Goal: Find contact information: Obtain details needed to contact an individual or organization

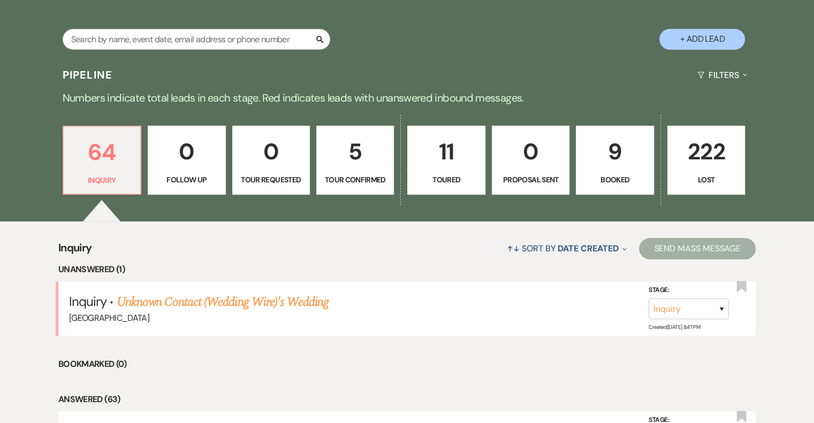
scroll to position [196, 0]
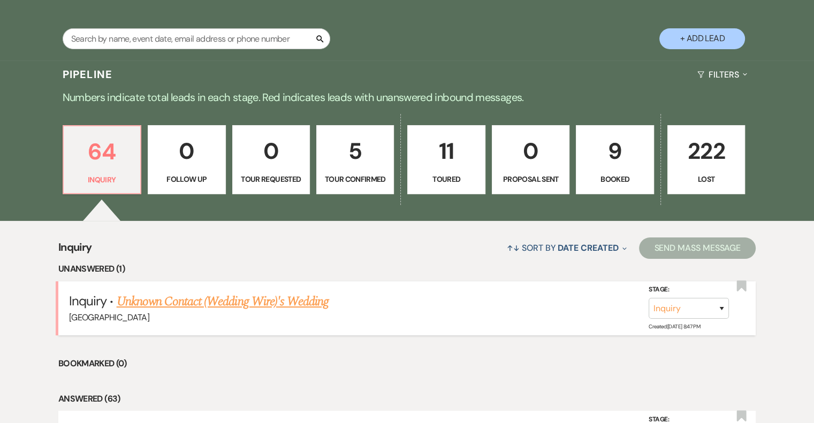
click at [229, 300] on link "Unknown Contact (Wedding Wire)'s Wedding" at bounding box center [223, 301] width 213 height 19
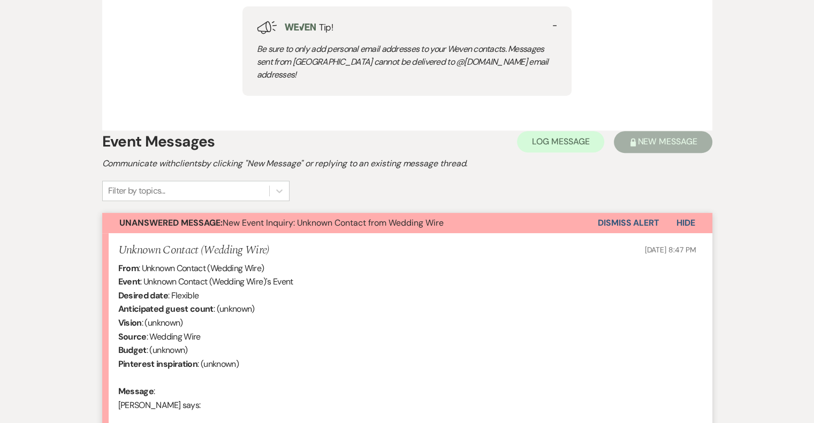
select select "3"
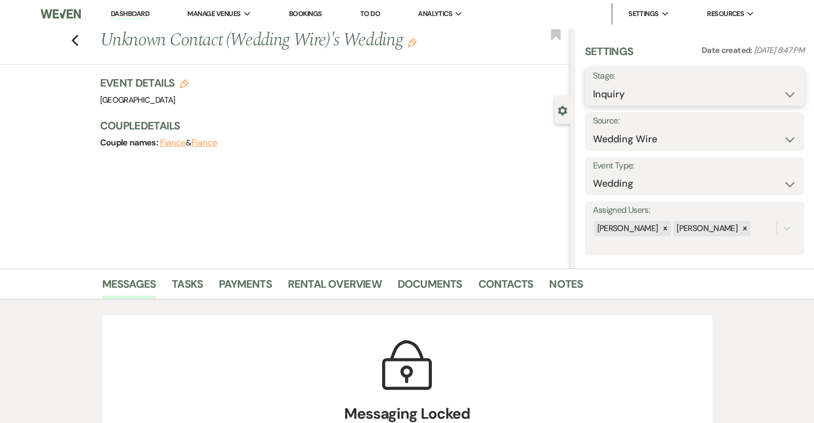
click at [678, 86] on select "Inquiry Follow Up Tour Requested Tour Confirmed Toured Proposal Sent Booked Lost" at bounding box center [694, 94] width 203 height 21
select select "8"
click at [593, 84] on select "Inquiry Follow Up Tour Requested Tour Confirmed Toured Proposal Sent Booked Lost" at bounding box center [694, 94] width 203 height 21
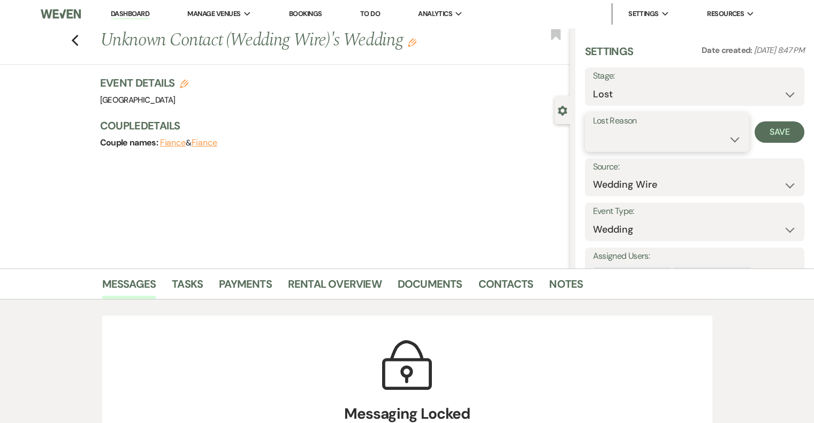
click at [640, 132] on select "Booked Elsewhere Budget Date Unavailable No Response Not a Good Match Capacity …" at bounding box center [667, 139] width 148 height 21
select select "4"
click at [593, 129] on select "Booked Elsewhere Budget Date Unavailable No Response Not a Good Match Capacity …" at bounding box center [667, 139] width 148 height 21
click at [775, 136] on button "Save" at bounding box center [780, 132] width 50 height 21
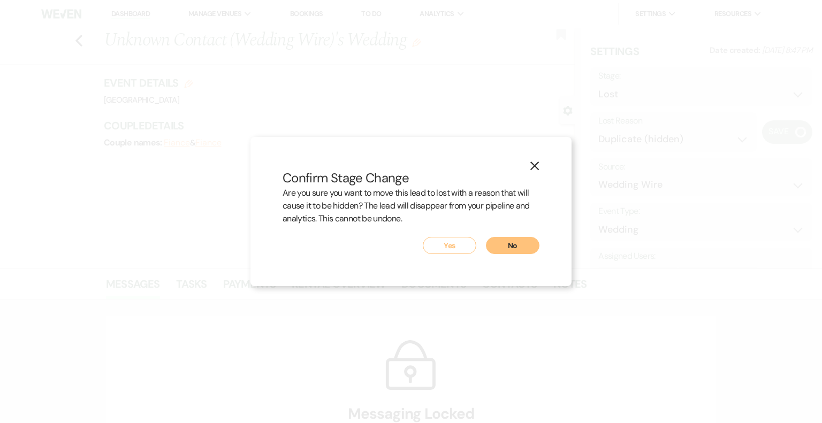
click at [447, 247] on button "Yes" at bounding box center [450, 245] width 54 height 17
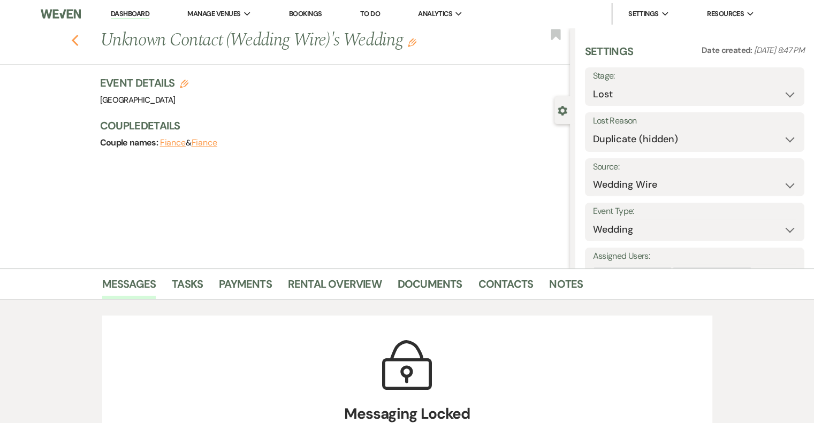
click at [78, 38] on use "button" at bounding box center [74, 41] width 7 height 12
select select "8"
select select "4"
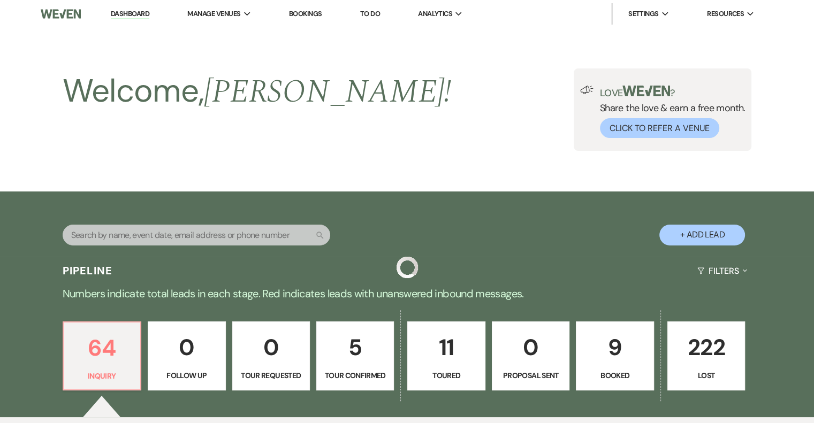
scroll to position [196, 0]
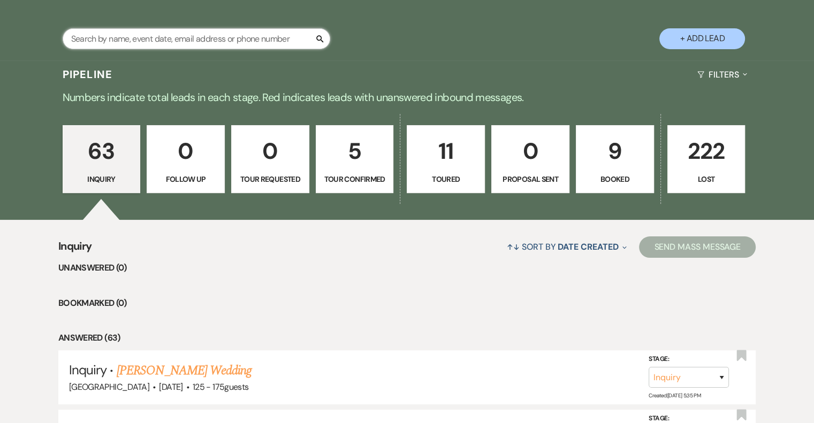
click at [167, 40] on input "text" at bounding box center [197, 38] width 268 height 21
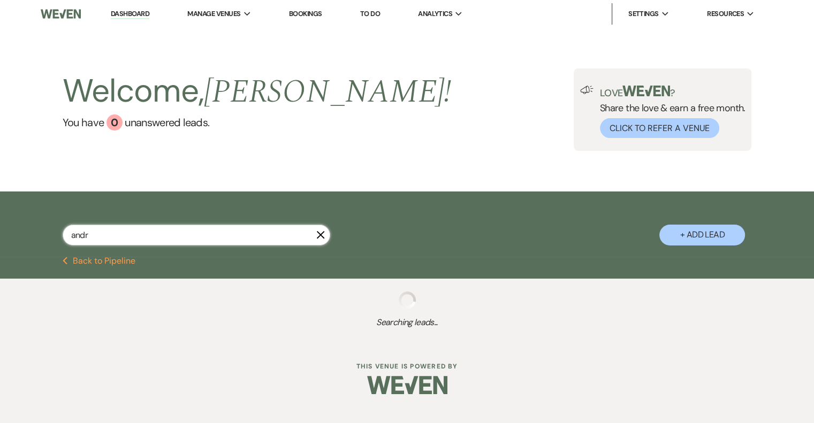
type input "andre"
select select "4"
select select "8"
select select "4"
select select "8"
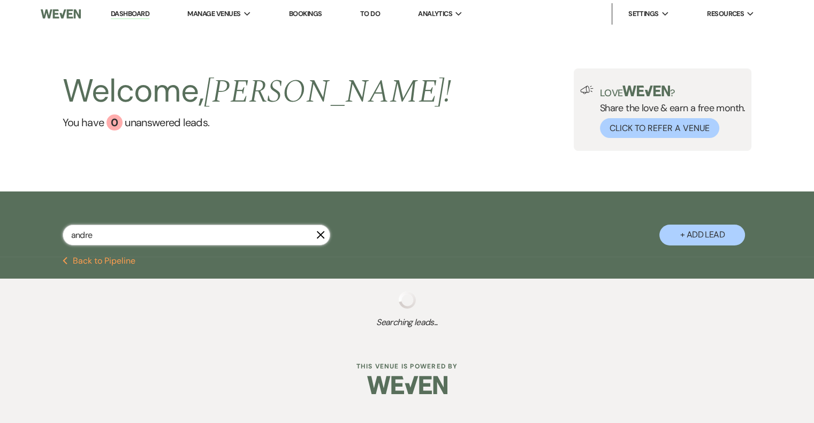
select select "5"
select select "8"
select select "5"
select select "8"
select select "5"
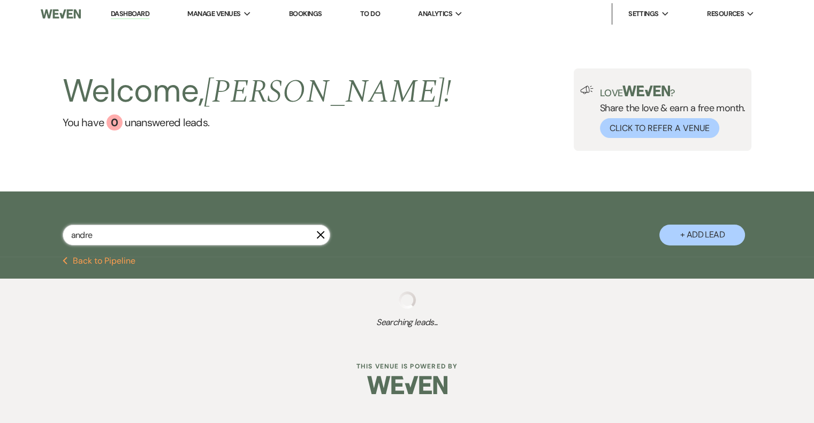
select select "8"
select select "5"
select select "8"
select select "5"
select select "8"
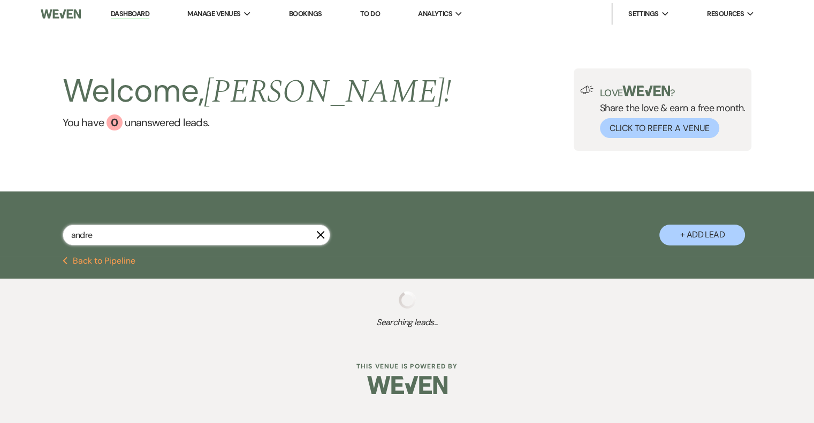
select select "5"
select select "8"
select select "1"
select select "8"
select select "5"
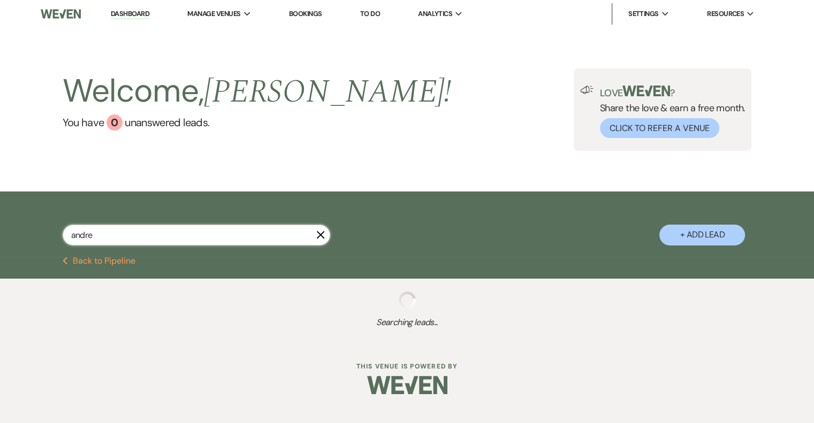
select select "8"
select select "5"
select select "8"
select select "5"
select select "8"
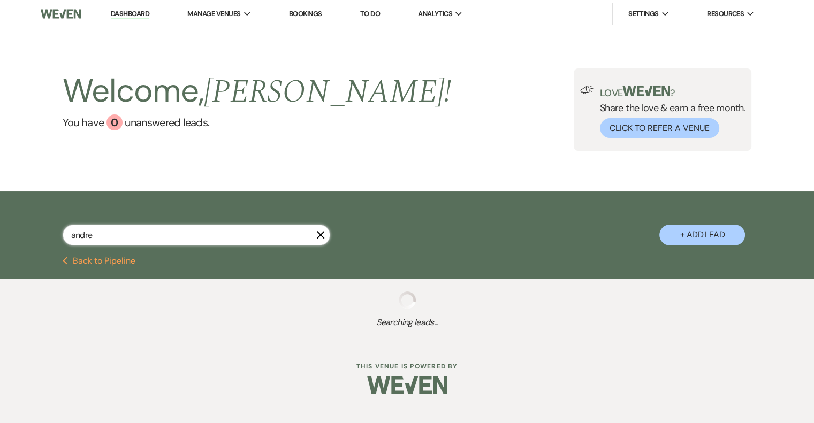
select select "5"
select select "8"
select select "5"
select select "8"
select select "1"
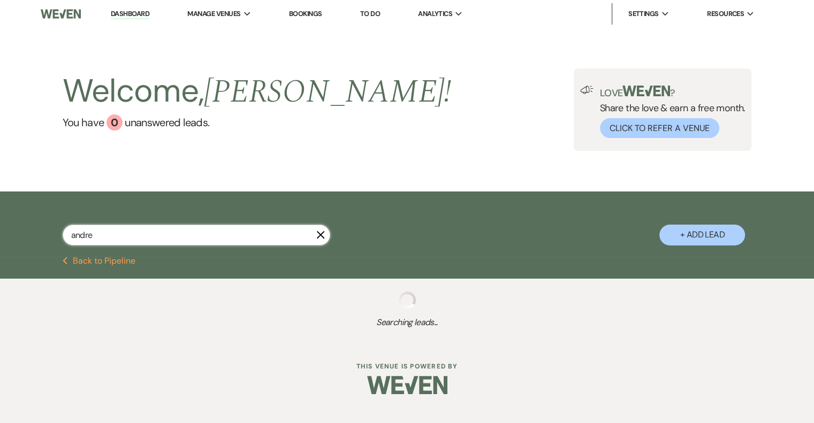
select select "8"
select select "5"
select select "8"
select select "5"
select select "8"
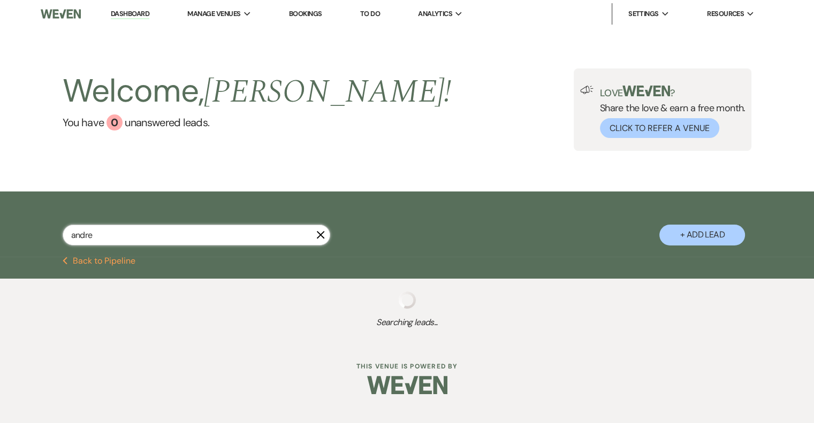
select select "1"
select select "8"
select select "5"
select select "4"
select select "8"
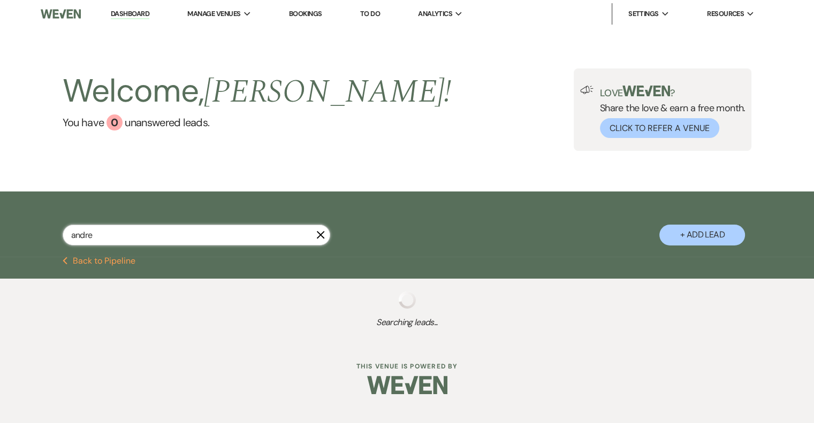
select select "5"
select select "8"
select select "1"
select select "8"
select select "5"
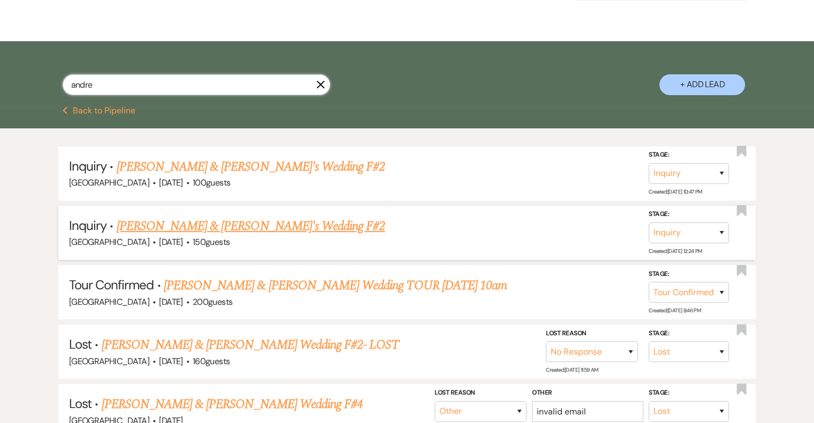
scroll to position [151, 0]
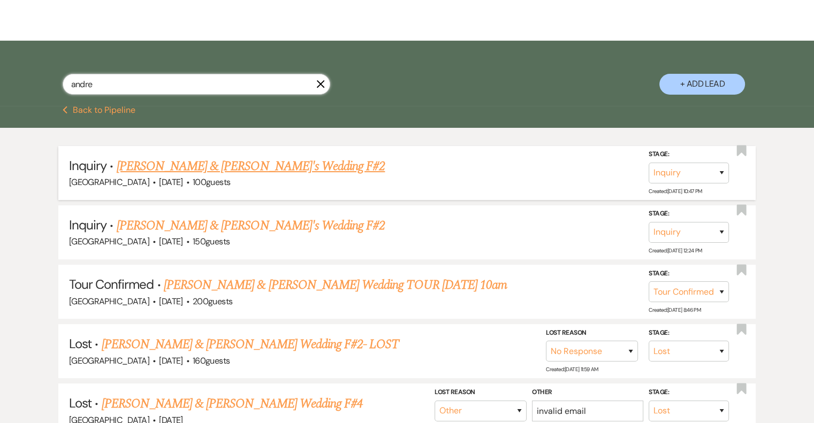
type input "andre"
click at [236, 164] on link "[PERSON_NAME] & [PERSON_NAME]'s Wedding F#2" at bounding box center [251, 166] width 269 height 19
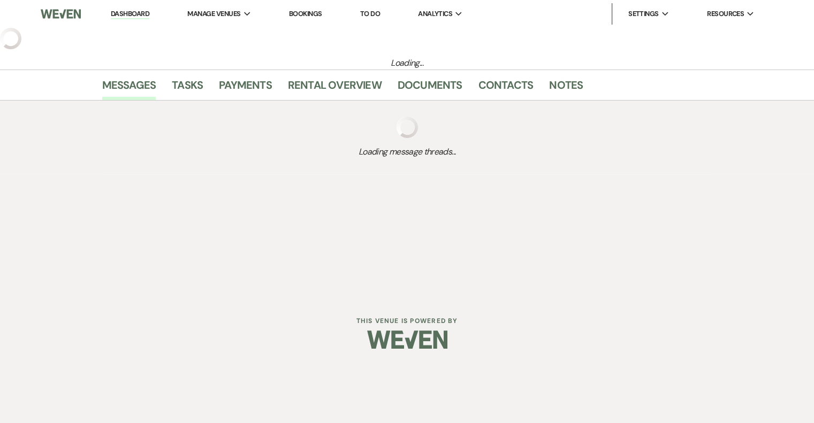
select select "5"
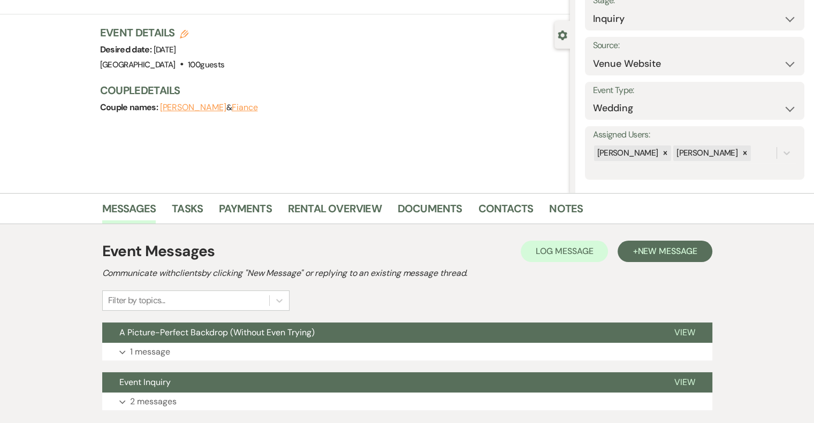
scroll to position [147, 0]
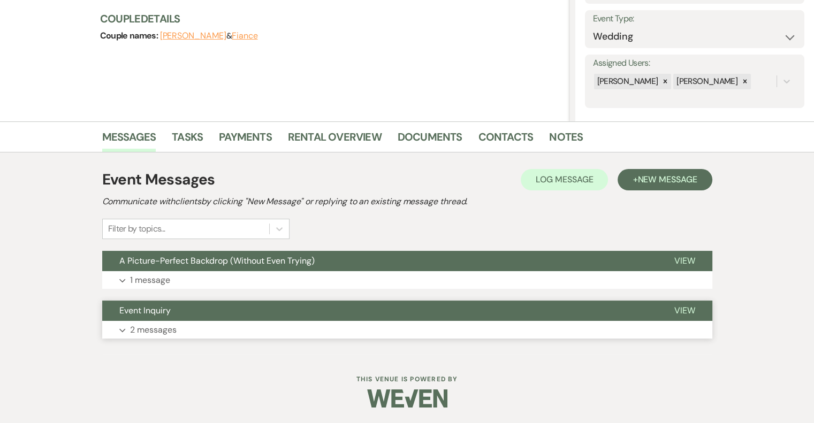
click at [161, 319] on button "Event Inquiry" at bounding box center [379, 311] width 555 height 20
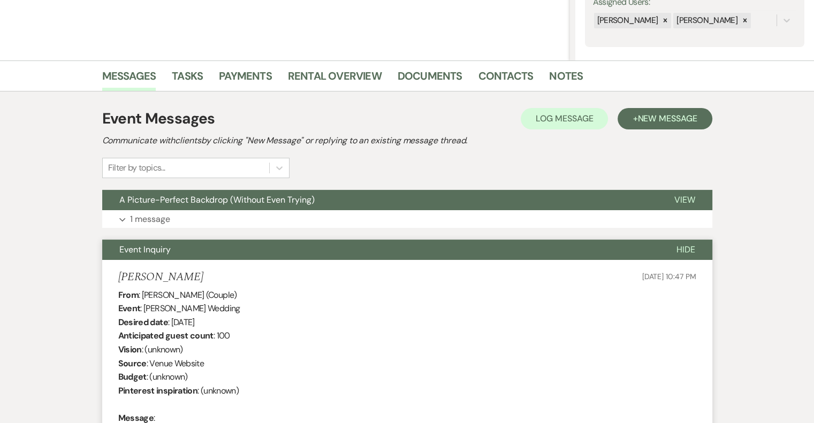
scroll to position [208, 0]
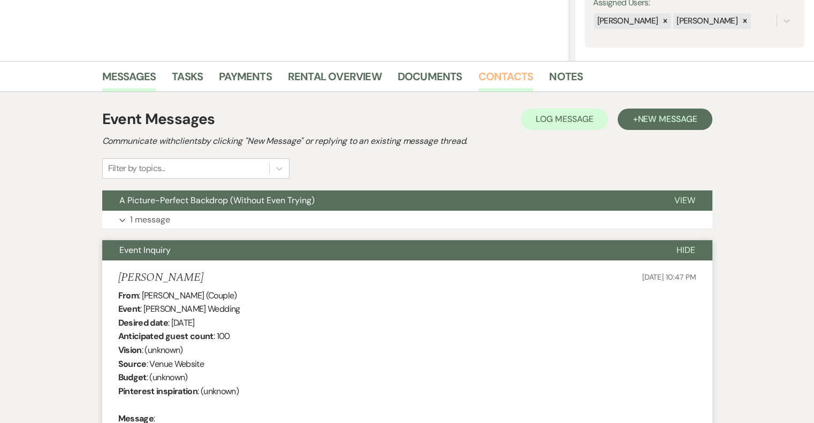
click at [508, 77] on link "Contacts" at bounding box center [506, 80] width 55 height 24
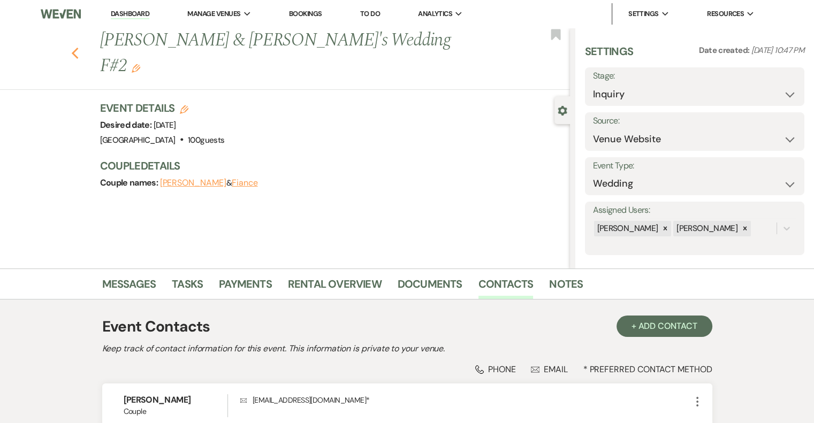
click at [75, 47] on icon "Previous" at bounding box center [75, 53] width 8 height 13
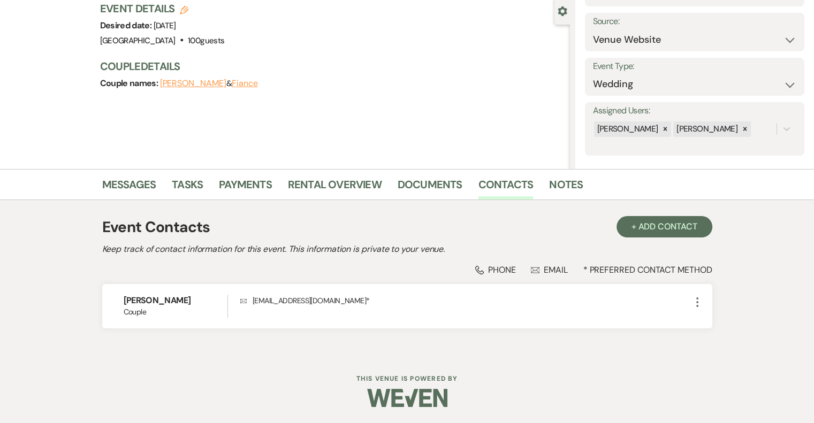
select select "4"
select select "8"
select select "5"
select select "8"
select select "1"
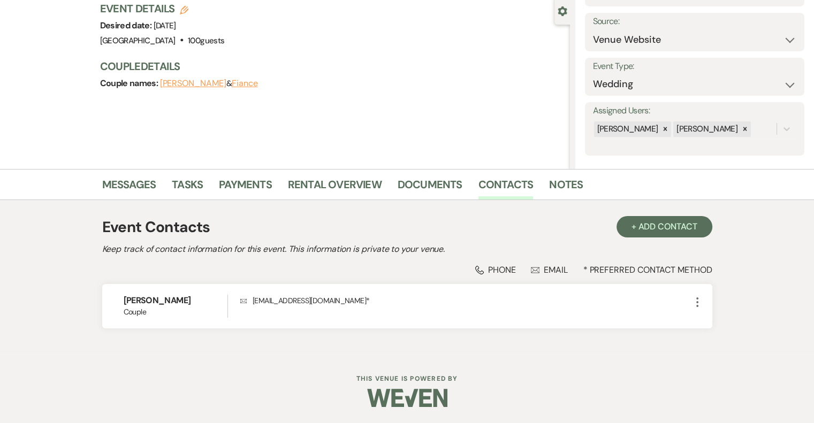
select select "8"
select select "5"
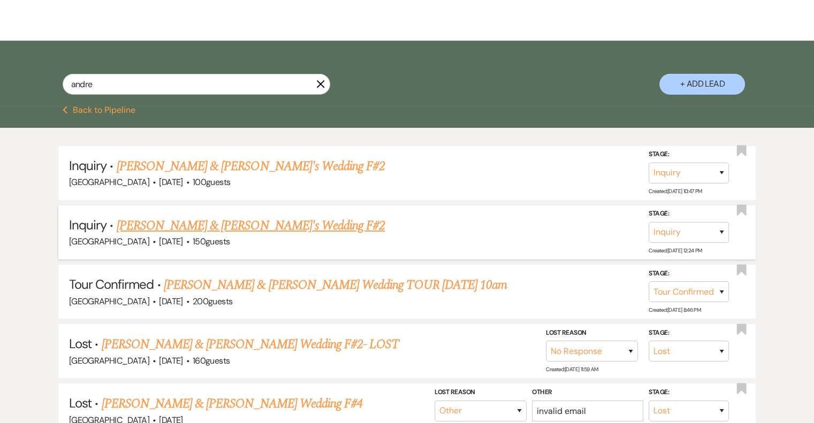
click at [201, 223] on link "[PERSON_NAME] & [PERSON_NAME]'s Wedding F#2" at bounding box center [251, 225] width 269 height 19
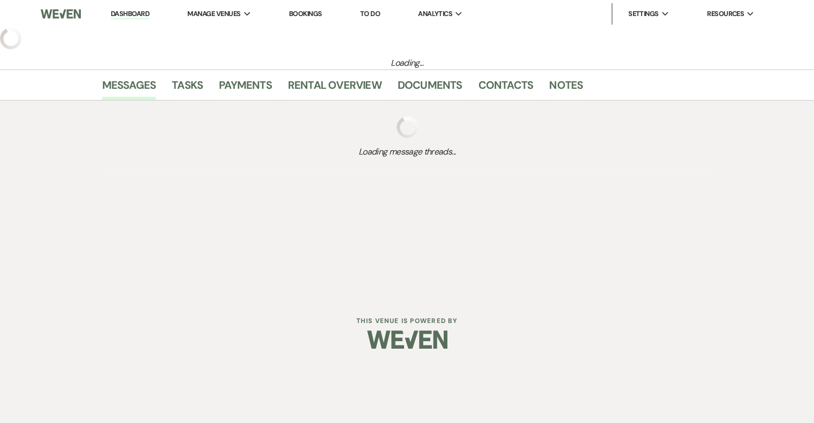
select select "5"
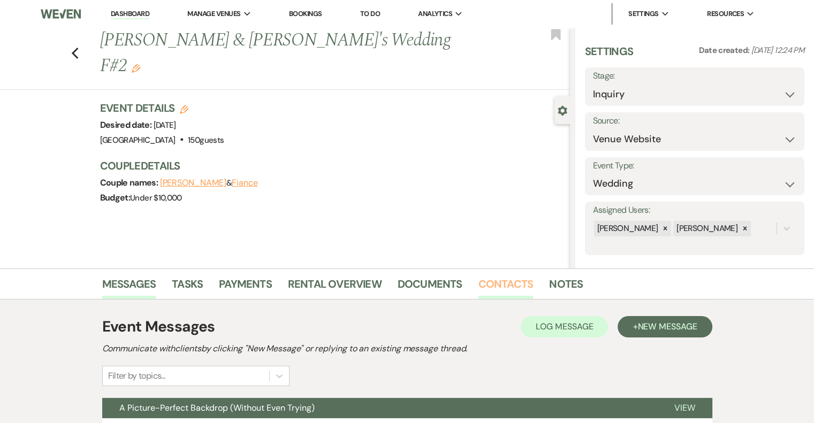
click at [497, 297] on link "Contacts" at bounding box center [506, 288] width 55 height 24
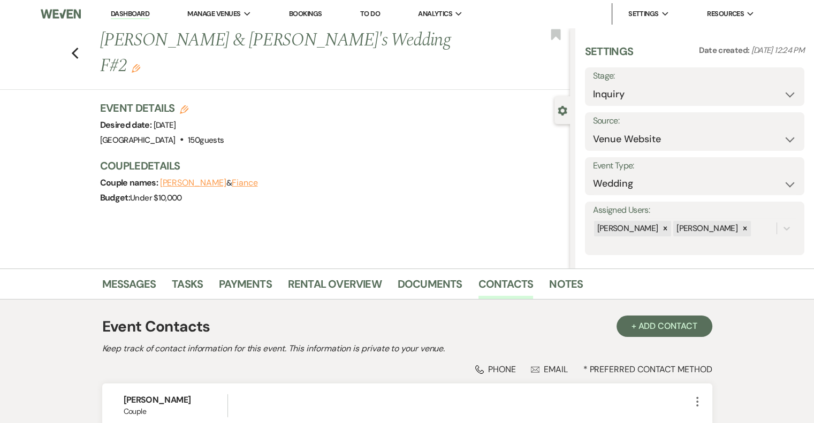
click at [133, 16] on link "Dashboard" at bounding box center [130, 14] width 39 height 10
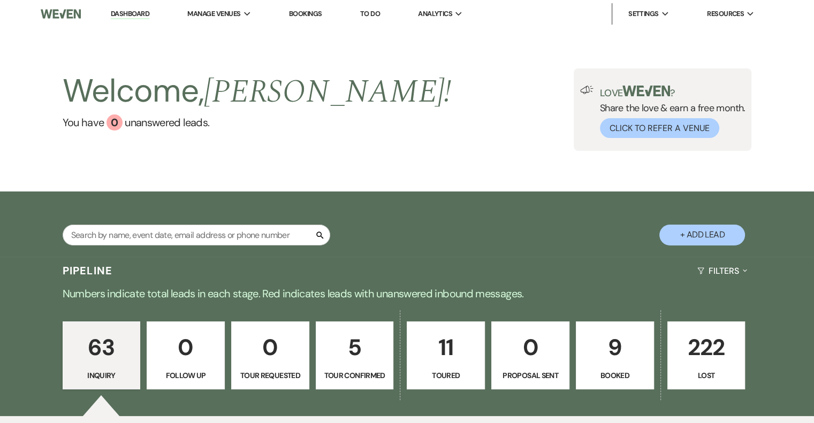
select select "5"
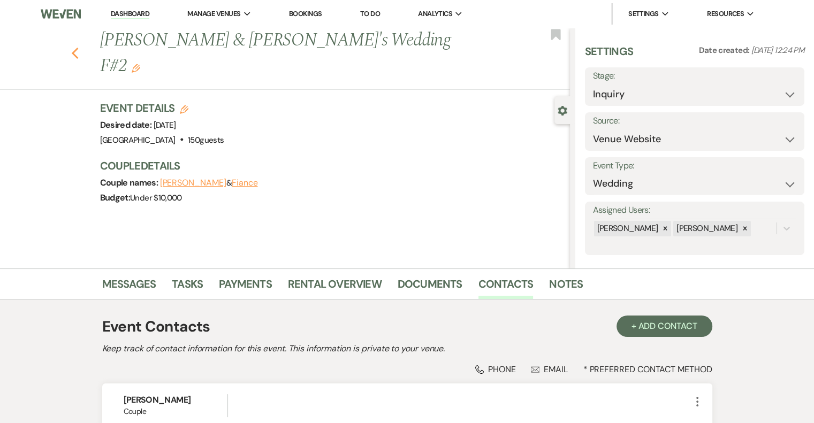
click at [79, 45] on button "Previous" at bounding box center [75, 52] width 8 height 15
select select "4"
select select "8"
select select "5"
select select "8"
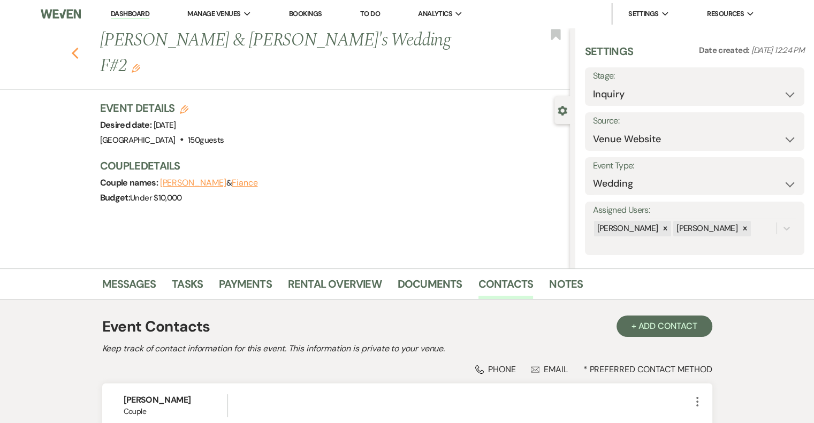
select select "1"
select select "8"
select select "5"
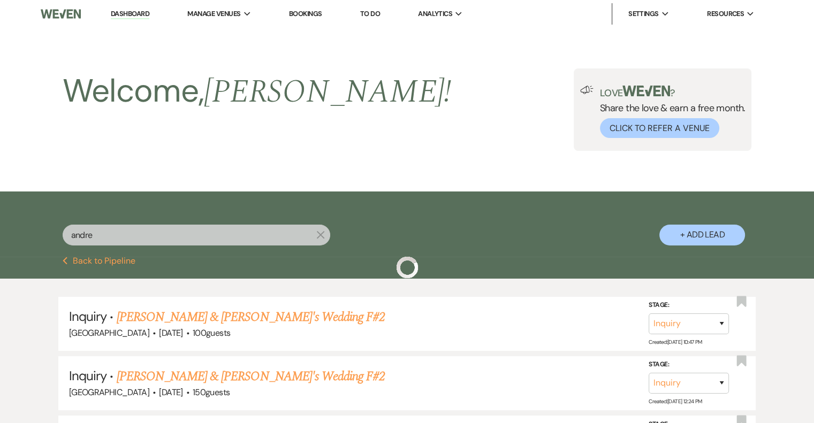
scroll to position [151, 0]
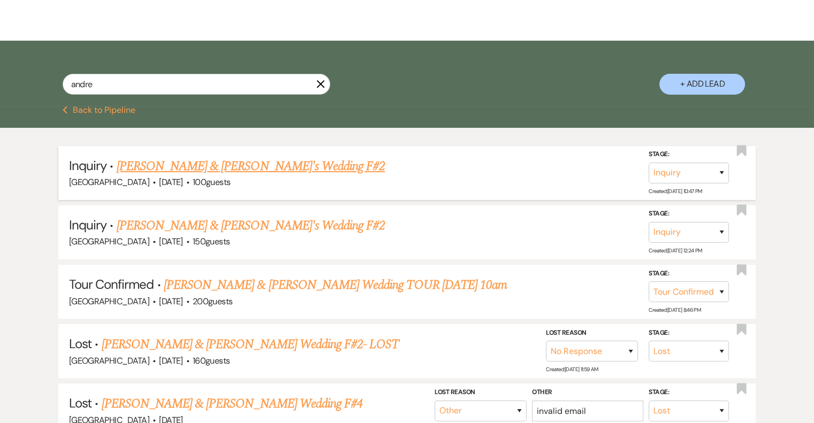
click at [173, 167] on link "[PERSON_NAME] & [PERSON_NAME]'s Wedding F#2" at bounding box center [251, 166] width 269 height 19
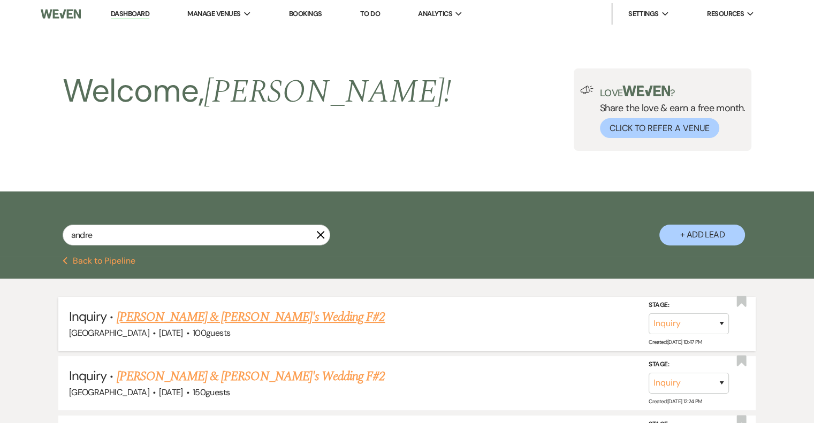
select select "5"
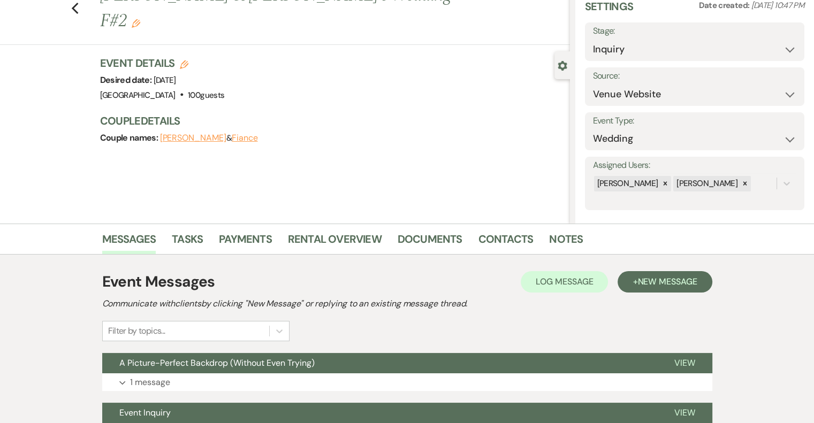
scroll to position [147, 0]
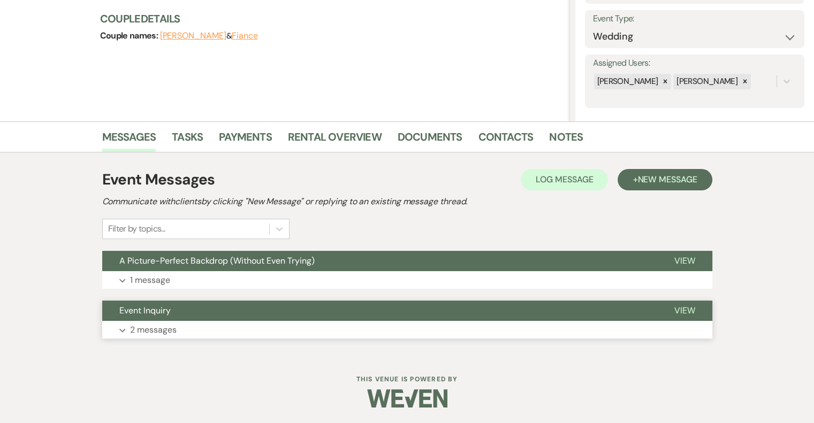
click at [146, 328] on p "2 messages" at bounding box center [153, 330] width 47 height 14
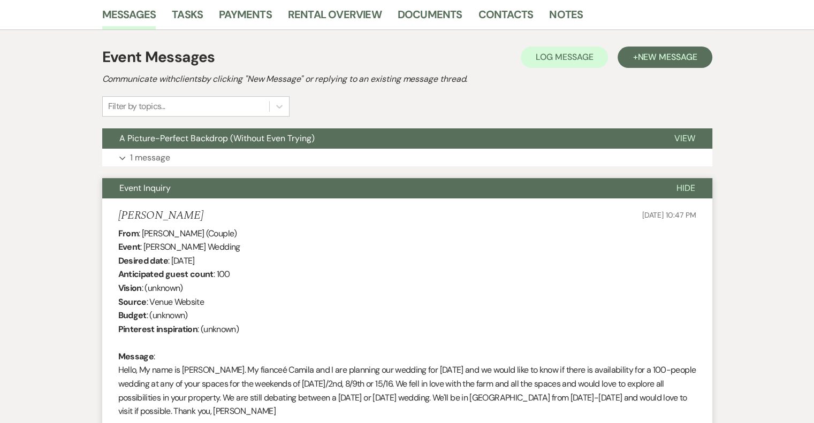
scroll to position [0, 0]
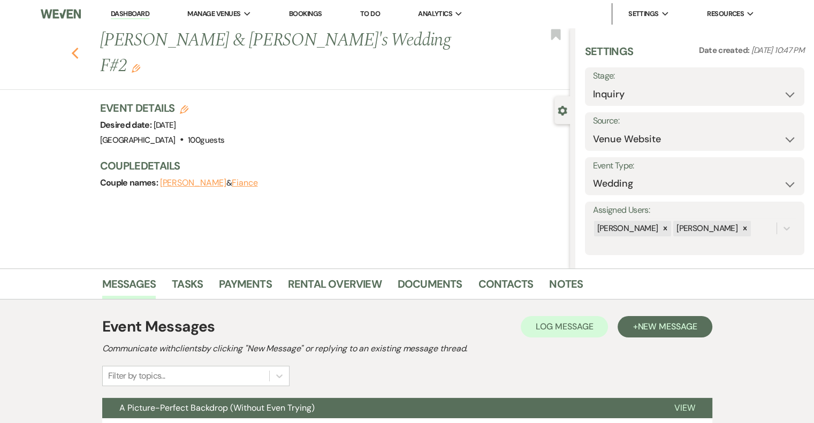
click at [79, 47] on icon "Previous" at bounding box center [75, 53] width 8 height 13
select select "4"
select select "8"
select select "5"
select select "8"
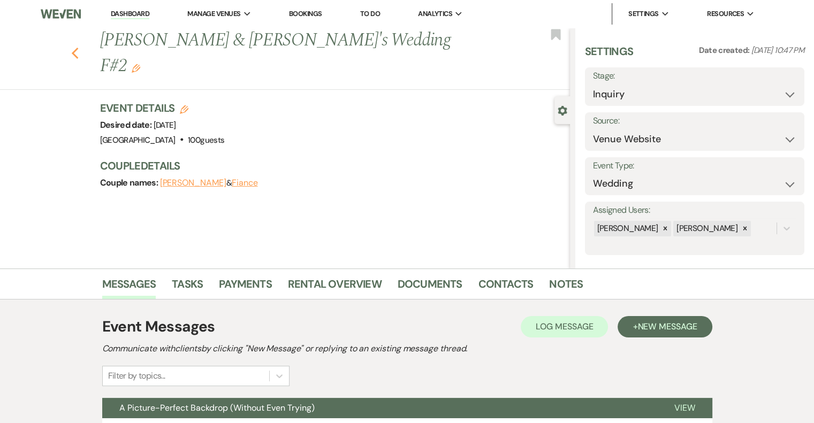
select select "1"
select select "8"
select select "5"
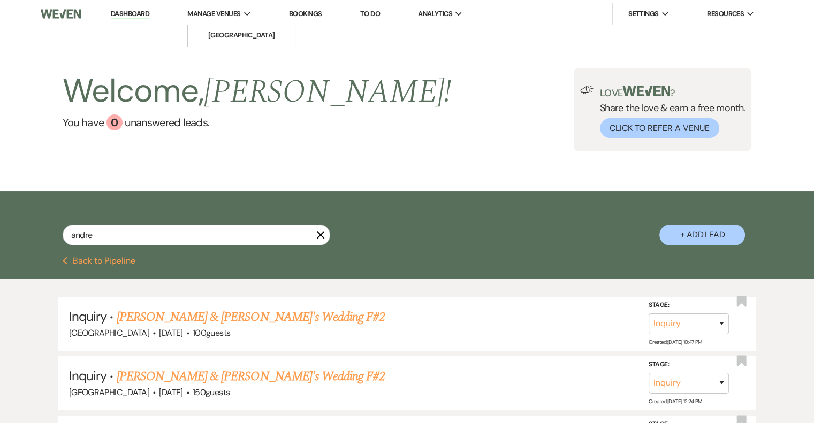
click at [231, 15] on span "Manage Venues" at bounding box center [213, 14] width 53 height 11
click at [256, 40] on li "[GEOGRAPHIC_DATA]" at bounding box center [241, 35] width 96 height 11
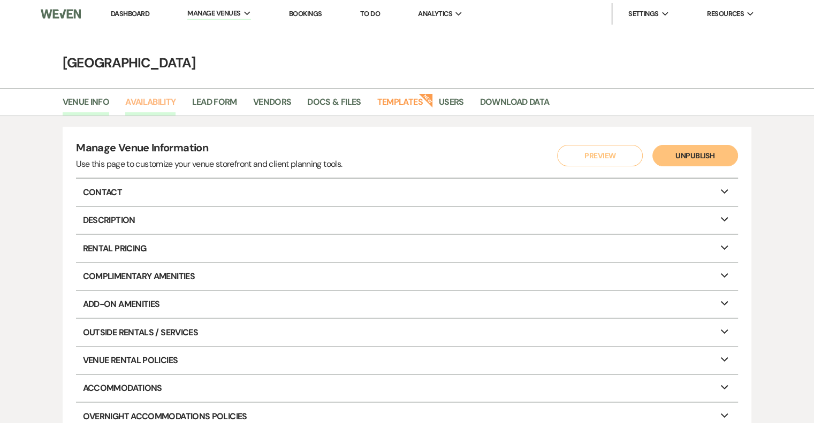
click at [167, 104] on link "Availability" at bounding box center [150, 105] width 50 height 20
select select "2"
select select "2026"
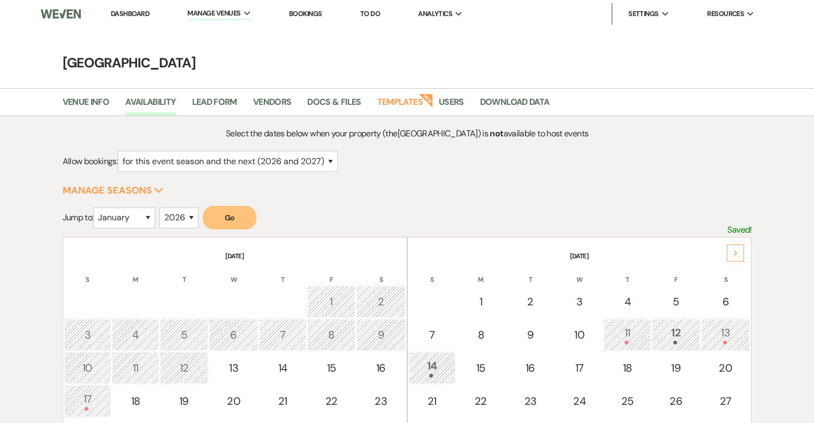
click at [736, 252] on icon "Next" at bounding box center [735, 254] width 5 height 6
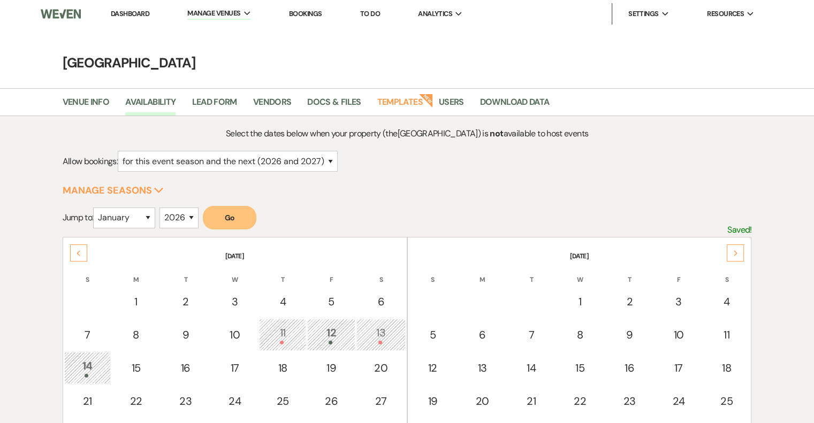
click at [736, 252] on icon "Next" at bounding box center [735, 254] width 5 height 6
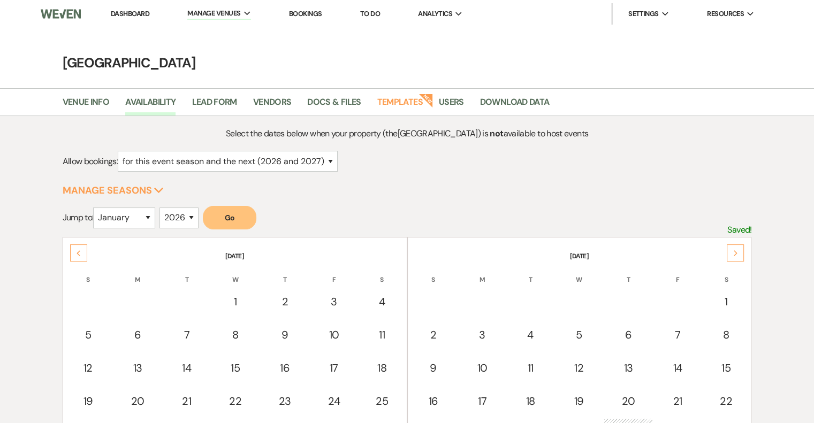
click at [735, 252] on icon "Next" at bounding box center [735, 254] width 5 height 6
click at [740, 253] on div "Next" at bounding box center [735, 253] width 17 height 17
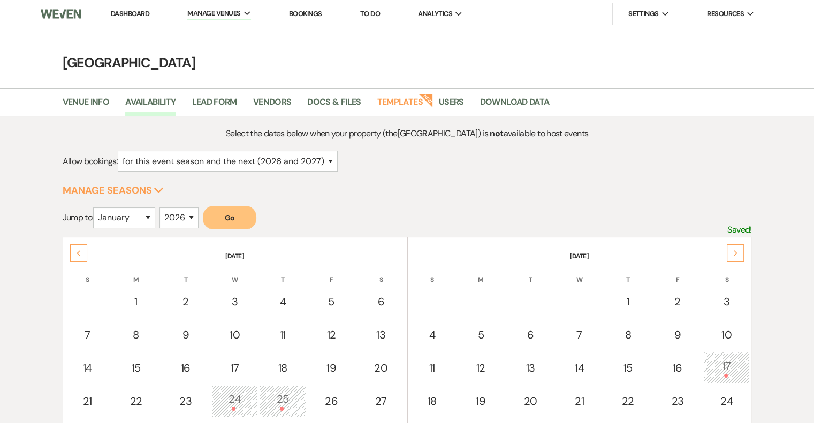
click at [738, 253] on icon "Next" at bounding box center [735, 254] width 5 height 6
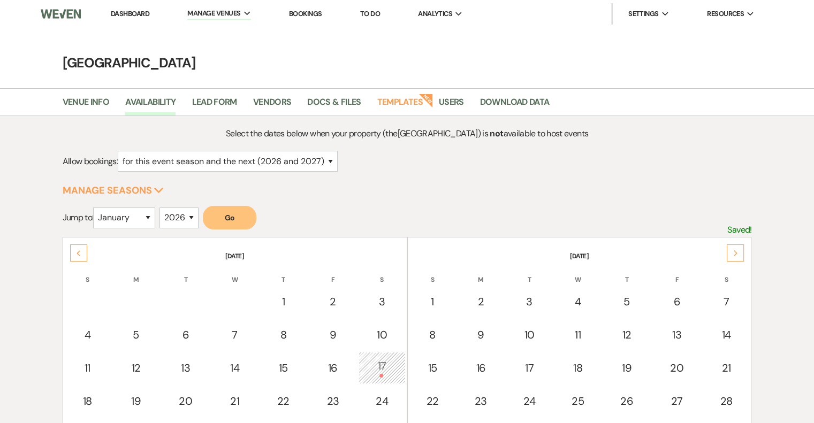
click at [736, 252] on icon "Next" at bounding box center [735, 254] width 5 height 6
click at [736, 253] on use at bounding box center [736, 254] width 4 height 6
click at [744, 253] on div "Next" at bounding box center [735, 253] width 17 height 17
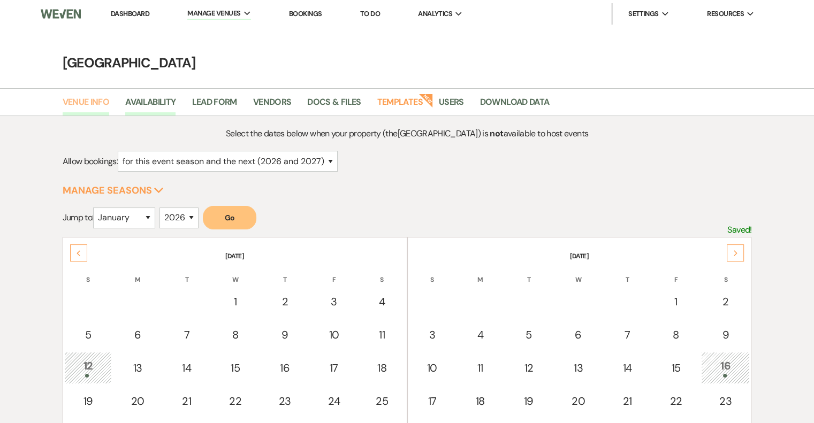
click at [84, 103] on link "Venue Info" at bounding box center [86, 105] width 47 height 20
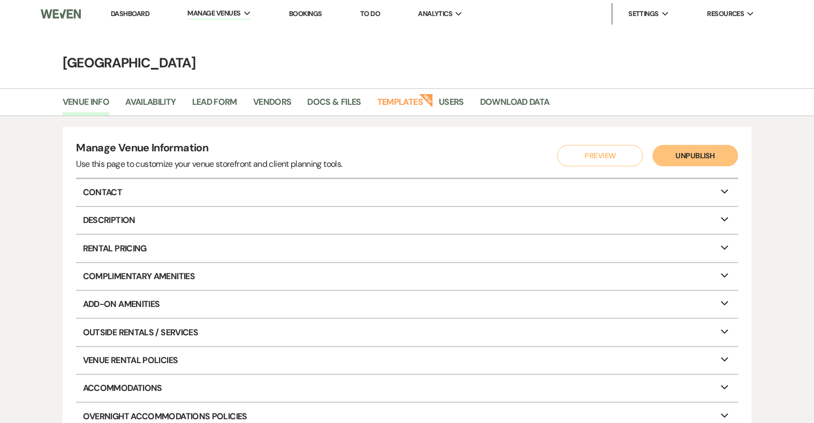
click at [123, 13] on link "Dashboard" at bounding box center [130, 13] width 39 height 9
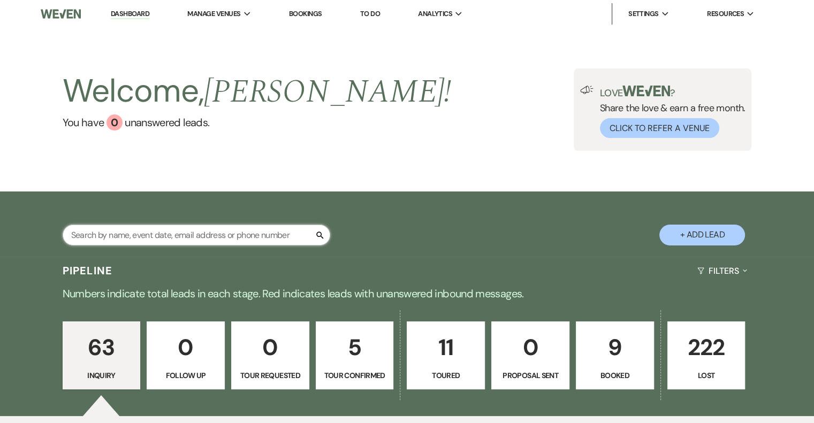
click at [190, 231] on input "text" at bounding box center [197, 235] width 268 height 21
type input "[PERSON_NAME]"
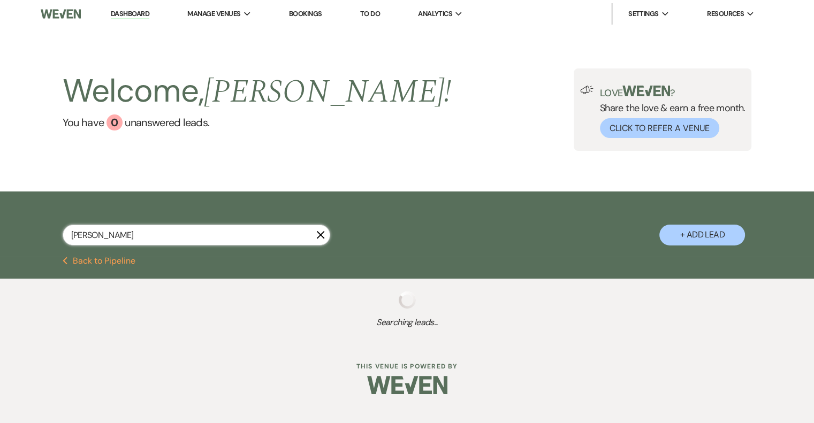
select select "4"
select select "8"
select select "5"
select select "8"
select select "1"
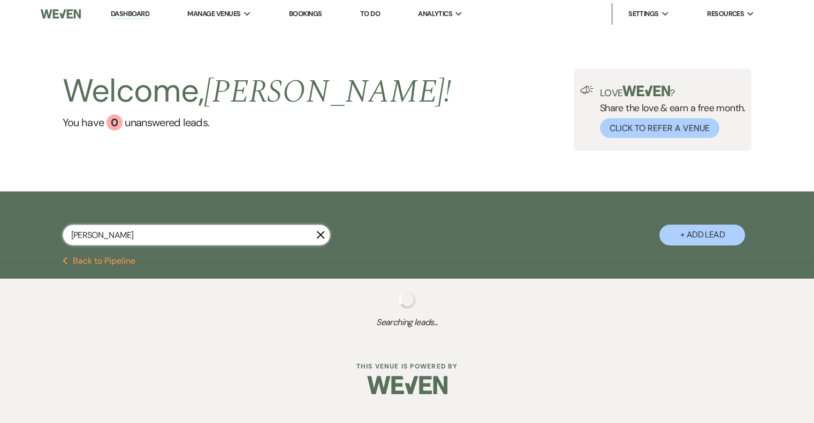
select select "8"
select select "5"
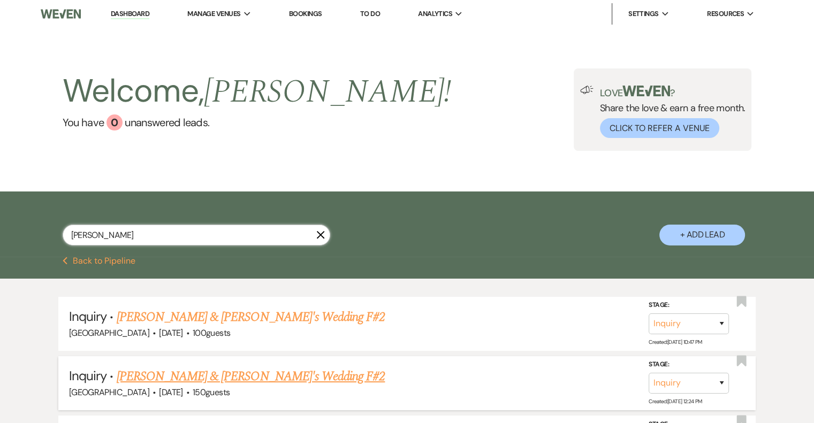
click at [206, 376] on link "[PERSON_NAME] & [PERSON_NAME]'s Wedding F#2" at bounding box center [251, 376] width 269 height 19
select select "5"
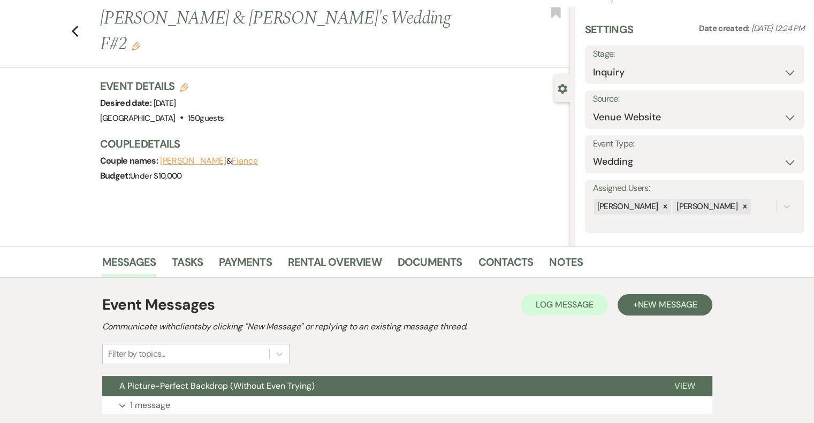
scroll to position [88, 0]
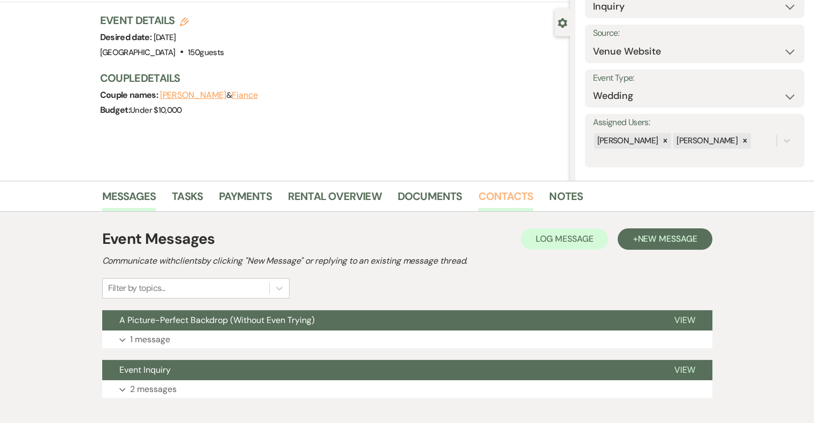
click at [510, 202] on link "Contacts" at bounding box center [506, 200] width 55 height 24
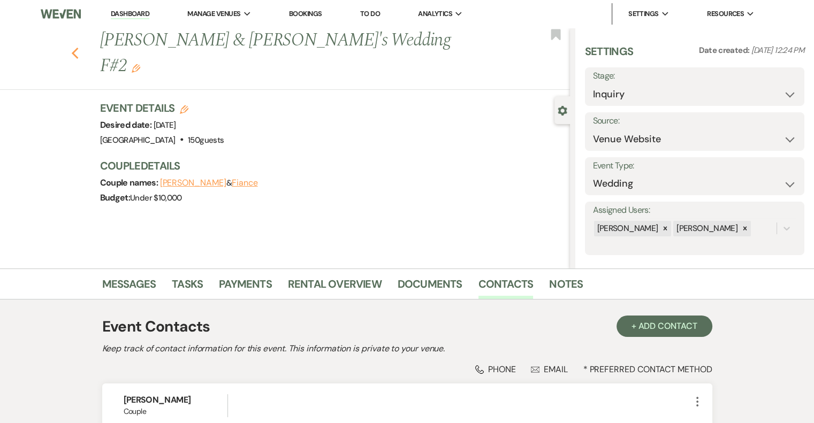
click at [78, 48] on use "button" at bounding box center [74, 54] width 7 height 12
select select "4"
select select "8"
select select "5"
select select "8"
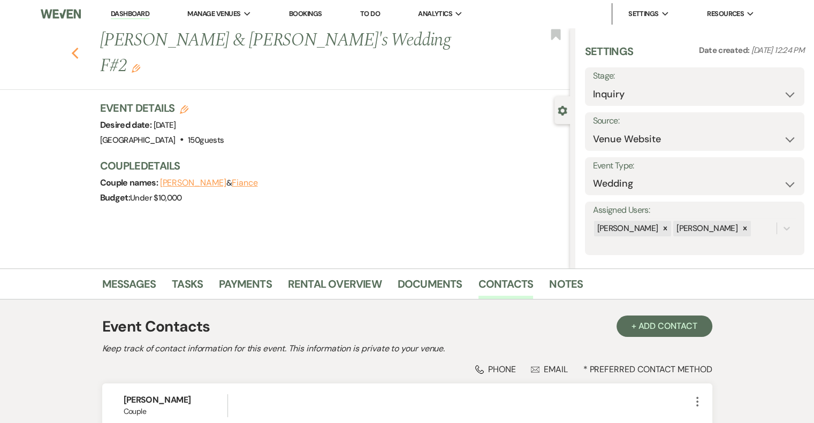
select select "1"
select select "8"
select select "5"
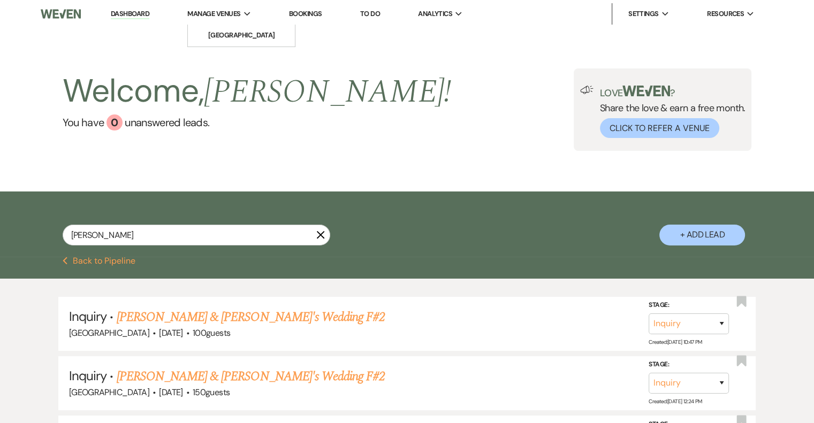
click at [208, 20] on li "Manage Venues [GEOGRAPHIC_DATA]" at bounding box center [219, 13] width 74 height 21
click at [240, 36] on li "[GEOGRAPHIC_DATA]" at bounding box center [241, 35] width 96 height 11
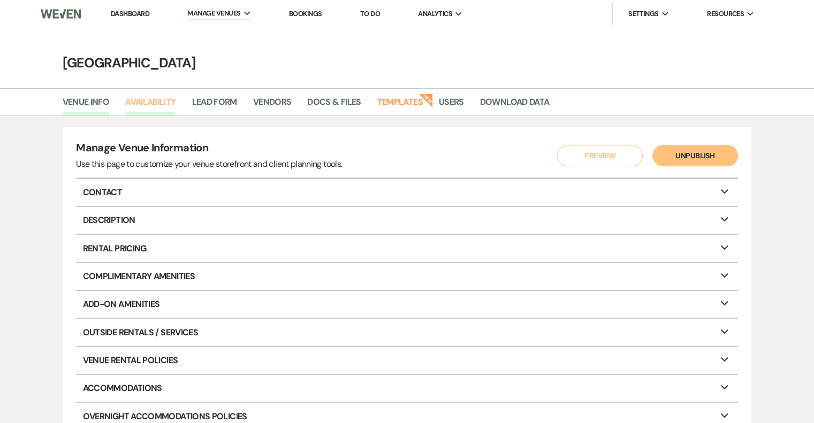
click at [155, 105] on link "Availability" at bounding box center [150, 105] width 50 height 20
select select "2"
select select "2026"
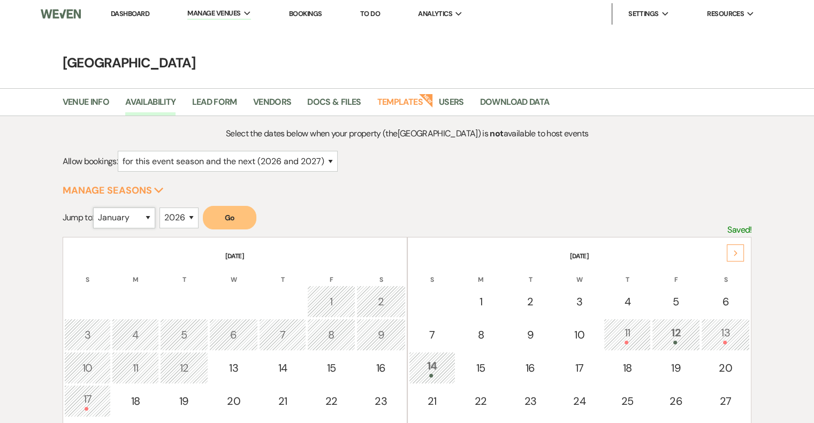
click at [148, 214] on select "January February March April May June July August September October November De…" at bounding box center [124, 218] width 62 height 21
select select "9"
click at [96, 208] on select "January February March April May June July August September October November De…" at bounding box center [124, 218] width 62 height 21
click at [231, 225] on button "Go" at bounding box center [230, 218] width 54 height 24
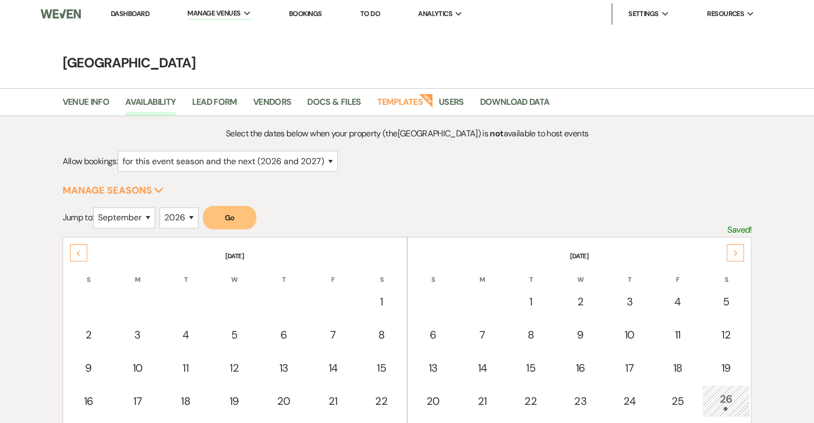
click at [729, 246] on div "Next" at bounding box center [735, 253] width 17 height 17
click at [127, 12] on link "Dashboard" at bounding box center [130, 13] width 39 height 9
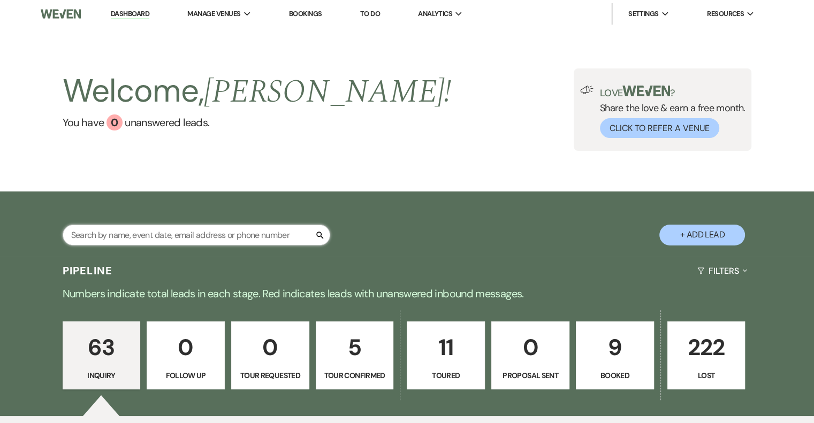
click at [236, 233] on input "text" at bounding box center [197, 235] width 268 height 21
type input "andre"
select select "4"
select select "8"
select select "5"
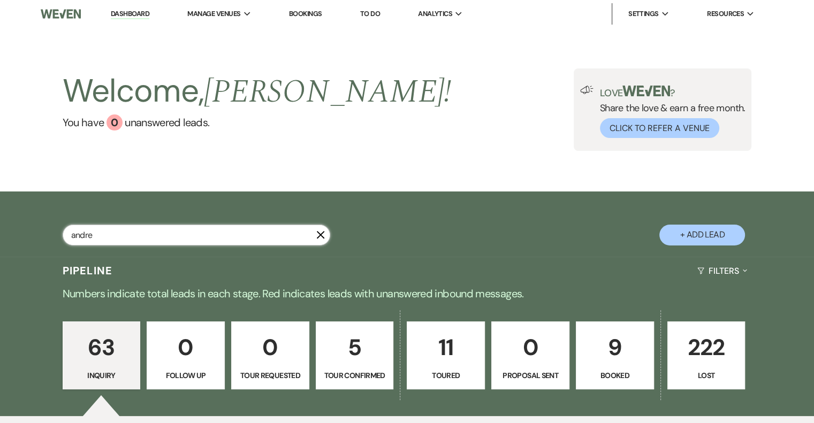
select select "8"
select select "1"
select select "8"
select select "5"
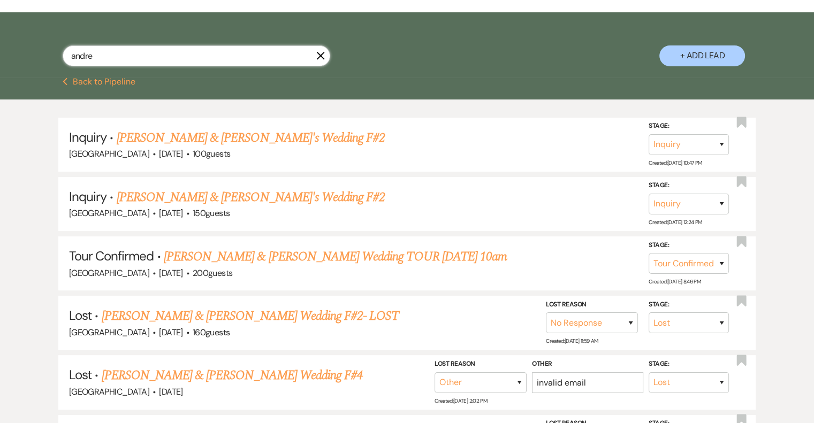
scroll to position [180, 0]
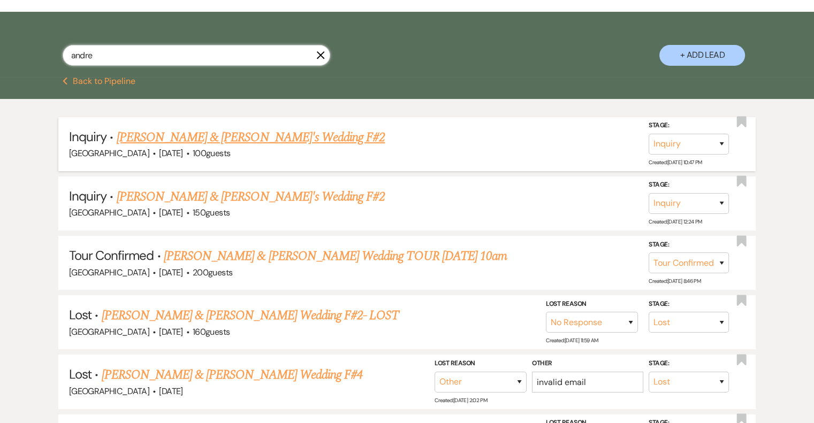
type input "andre"
click at [720, 144] on select "Inquiry Follow Up Tour Requested Tour Confirmed Toured Proposal Sent Booked Lost" at bounding box center [689, 144] width 80 height 21
select select "8"
click at [649, 134] on select "Inquiry Follow Up Tour Requested Tour Confirmed Toured Proposal Sent Booked Lost" at bounding box center [689, 144] width 80 height 21
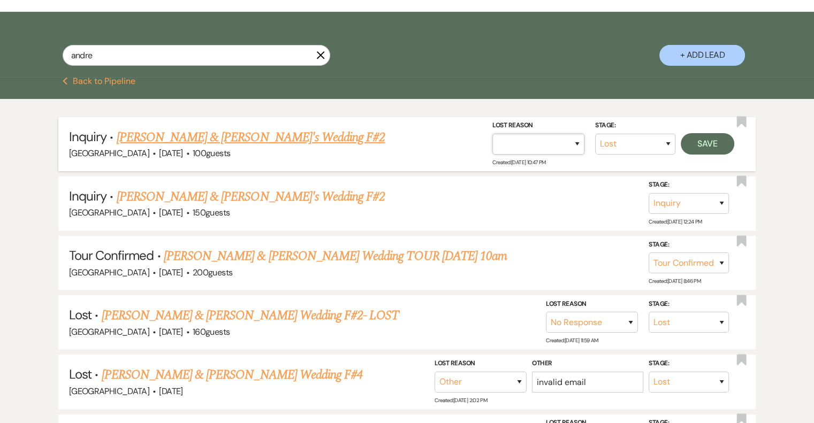
click at [576, 143] on select "Booked Elsewhere Budget Date Unavailable No Response Not a Good Match Capacity …" at bounding box center [539, 144] width 92 height 21
select select "4"
click at [493, 134] on select "Booked Elsewhere Budget Date Unavailable No Response Not a Good Match Capacity …" at bounding box center [539, 144] width 92 height 21
click at [692, 139] on button "Save" at bounding box center [708, 143] width 54 height 21
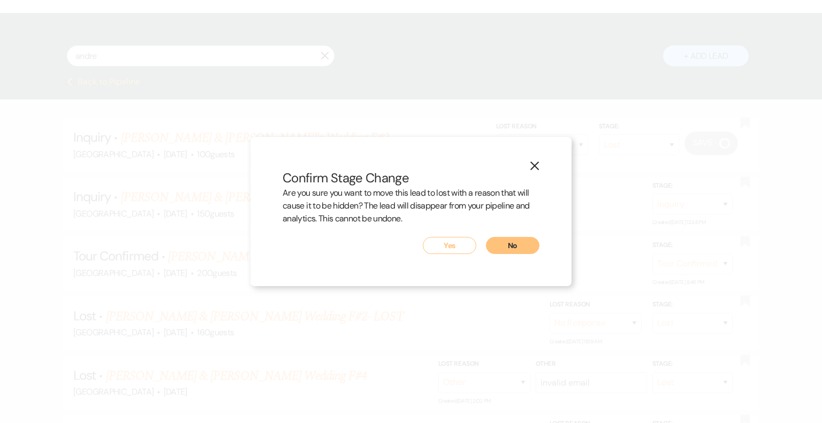
click at [460, 242] on button "Yes" at bounding box center [450, 245] width 54 height 17
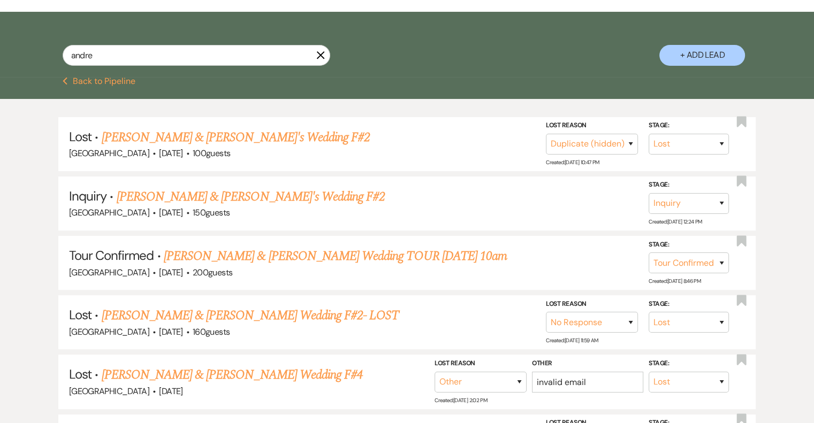
click at [319, 54] on use "button" at bounding box center [320, 55] width 8 height 8
select select "8"
select select "4"
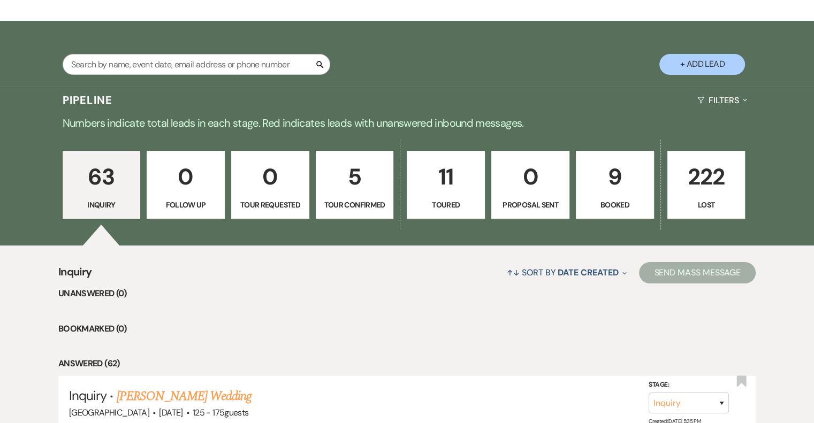
scroll to position [163, 0]
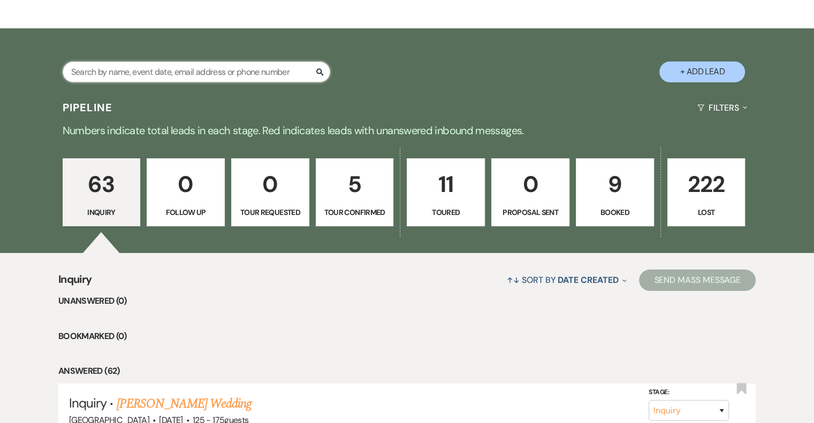
click at [187, 75] on input "text" at bounding box center [197, 72] width 268 height 21
type input "[PERSON_NAME]"
select select "8"
select select "4"
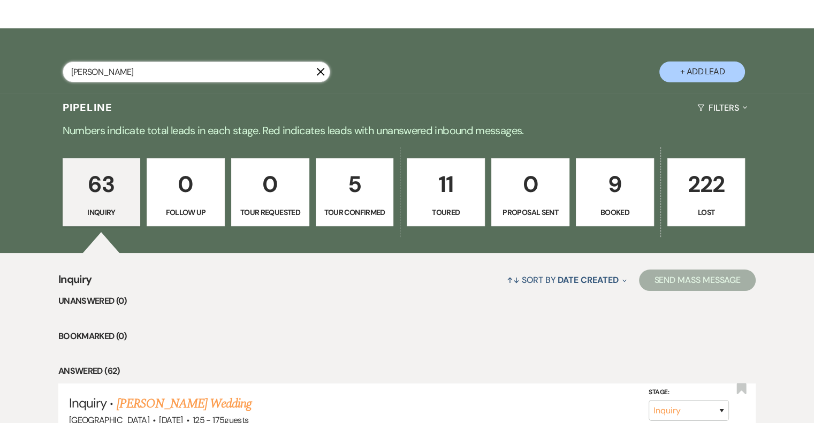
select select "8"
select select "5"
select select "8"
select select "1"
select select "8"
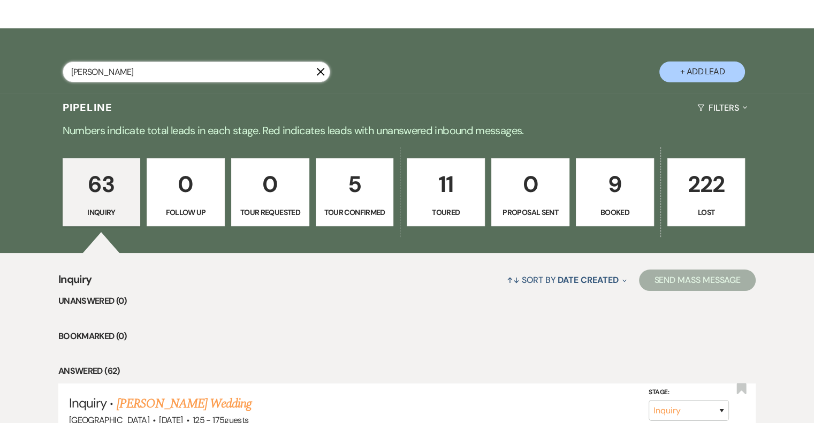
select select "5"
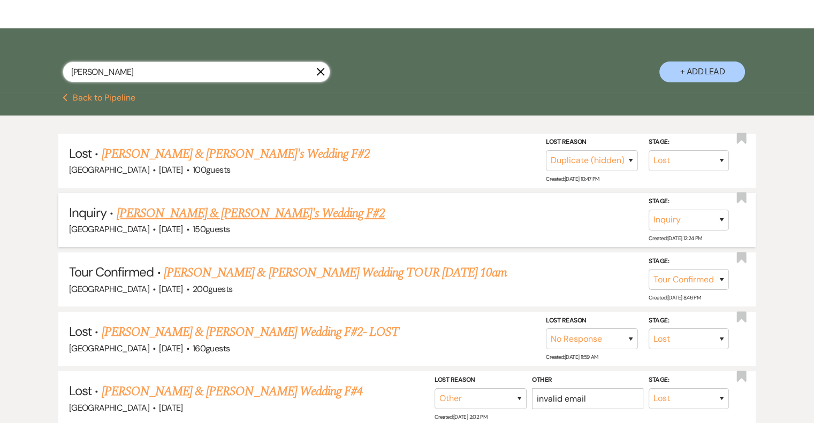
type input "[PERSON_NAME]"
click at [240, 207] on link "[PERSON_NAME] & [PERSON_NAME]'s Wedding F#2" at bounding box center [251, 213] width 269 height 19
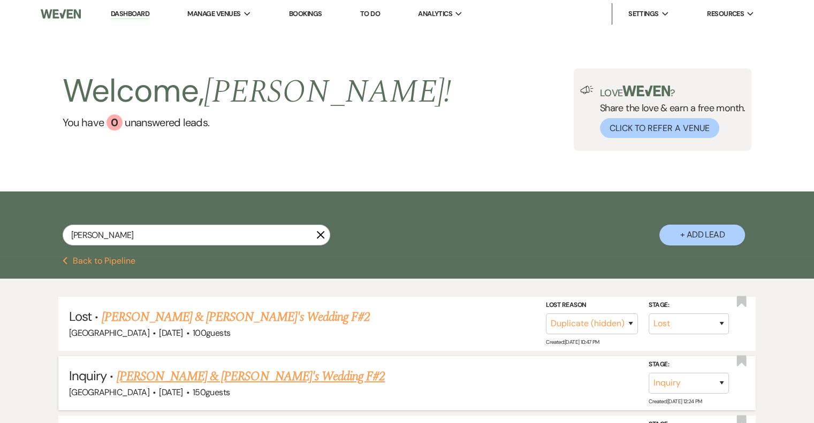
select select "5"
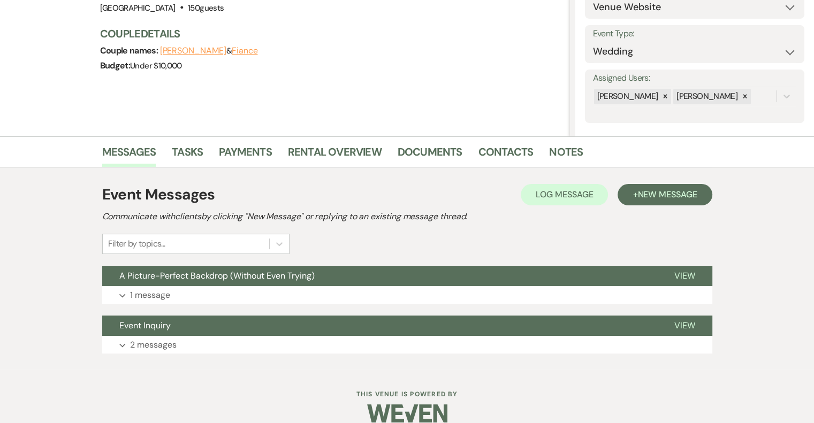
scroll to position [147, 0]
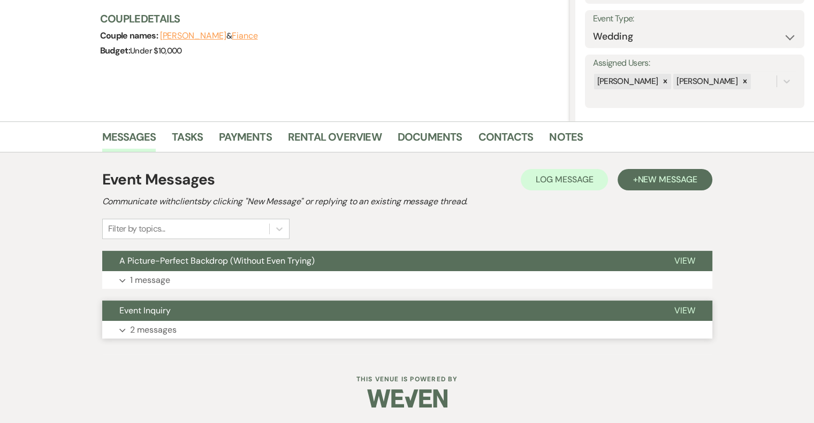
click at [147, 328] on p "2 messages" at bounding box center [153, 330] width 47 height 14
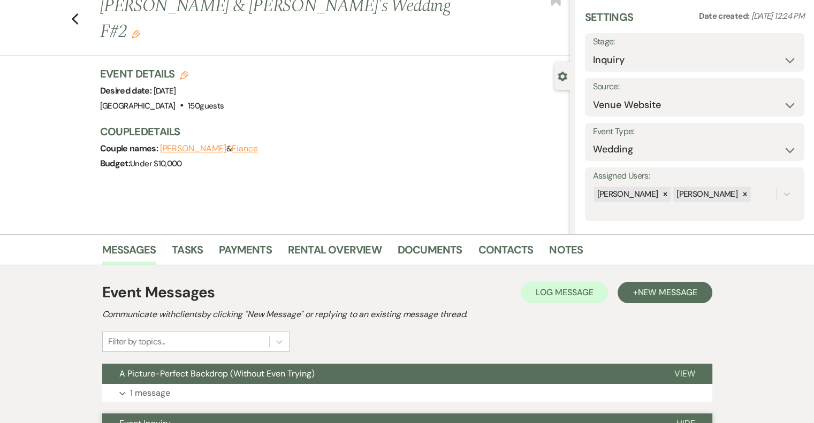
scroll to position [0, 0]
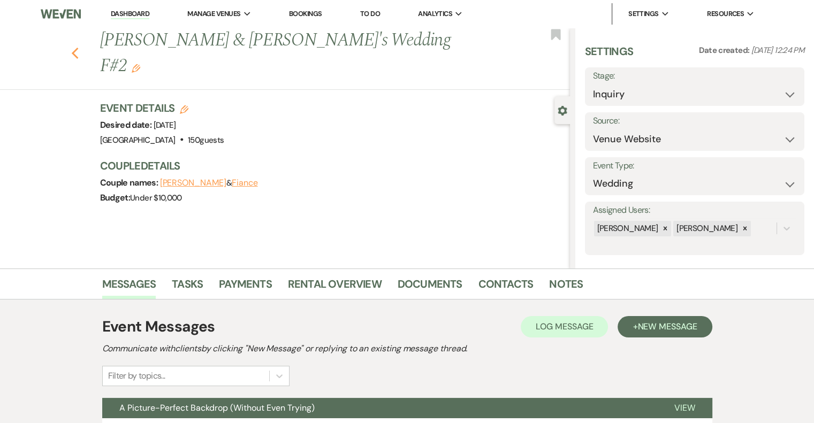
click at [79, 47] on icon "Previous" at bounding box center [75, 53] width 8 height 13
select select "8"
select select "4"
select select "8"
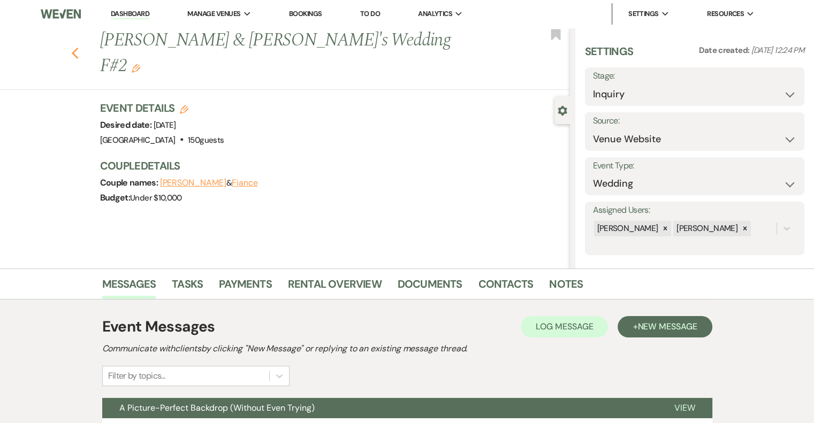
select select "5"
select select "8"
select select "1"
select select "8"
select select "5"
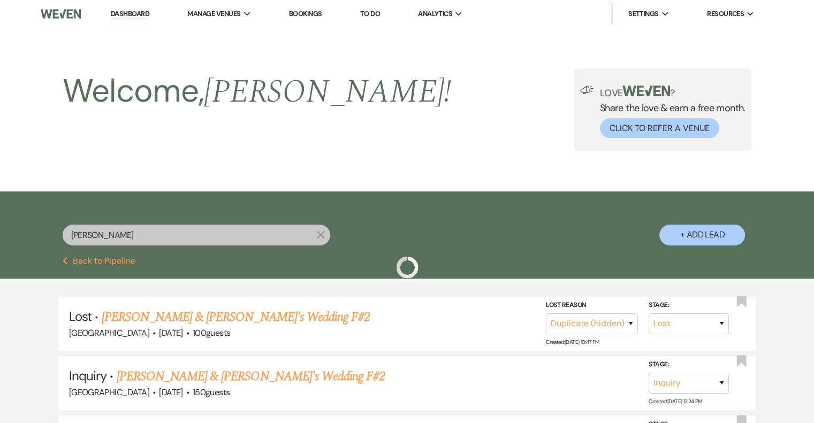
scroll to position [163, 0]
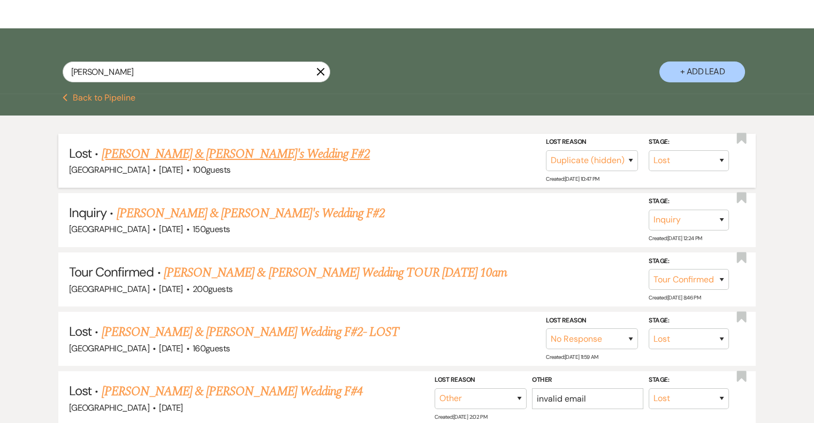
click at [210, 149] on link "[PERSON_NAME] & [PERSON_NAME]'s Wedding F#2" at bounding box center [235, 154] width 269 height 19
select select "8"
select select "4"
select select "5"
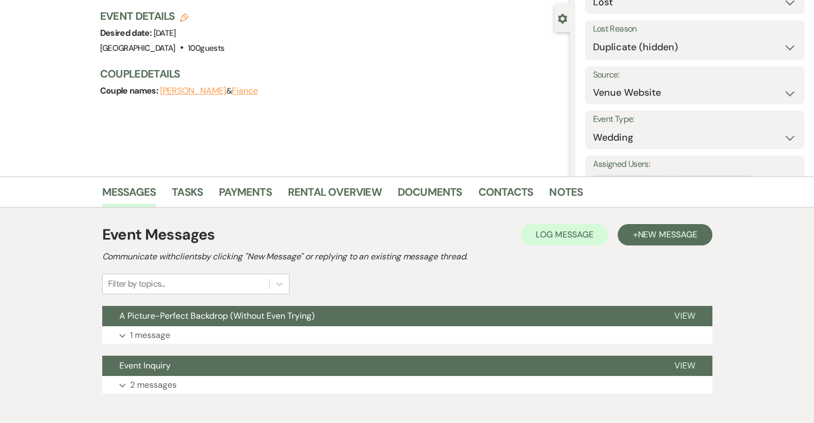
scroll to position [147, 0]
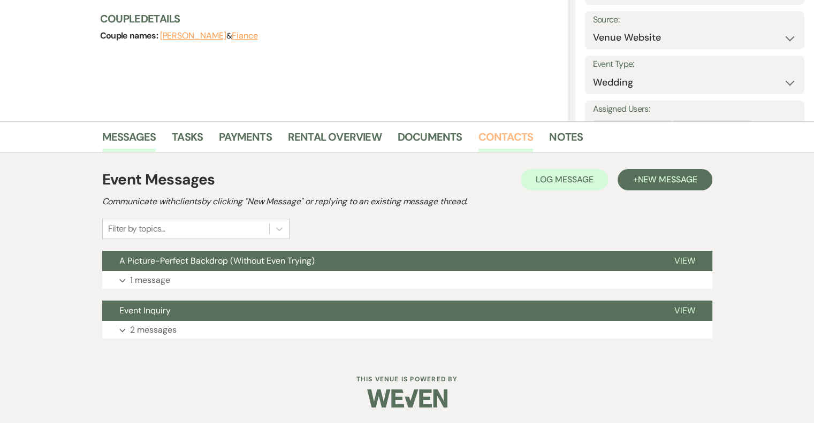
click at [504, 148] on link "Contacts" at bounding box center [506, 140] width 55 height 24
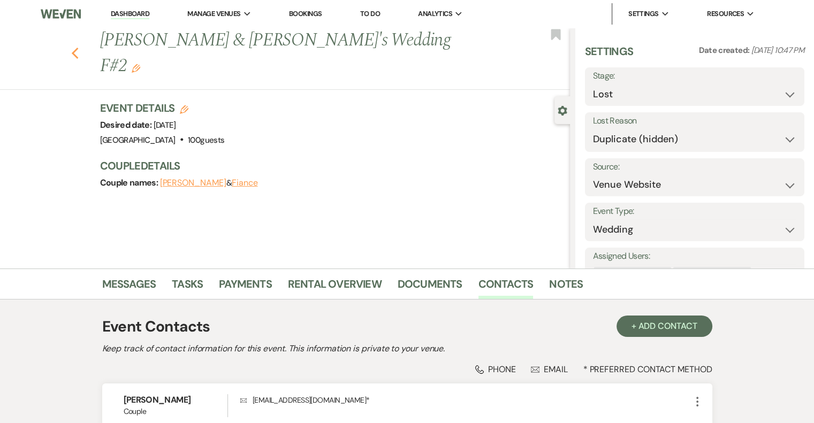
click at [76, 47] on icon "Previous" at bounding box center [75, 53] width 8 height 13
select select "8"
select select "4"
select select "8"
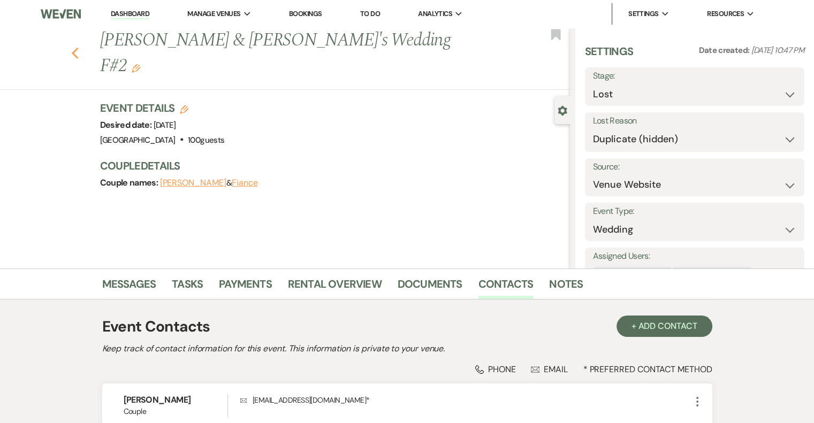
select select "5"
select select "8"
select select "1"
select select "8"
select select "5"
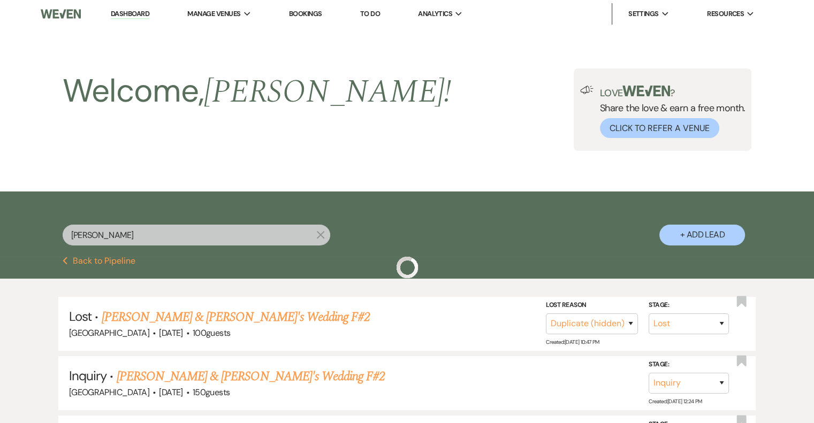
scroll to position [163, 0]
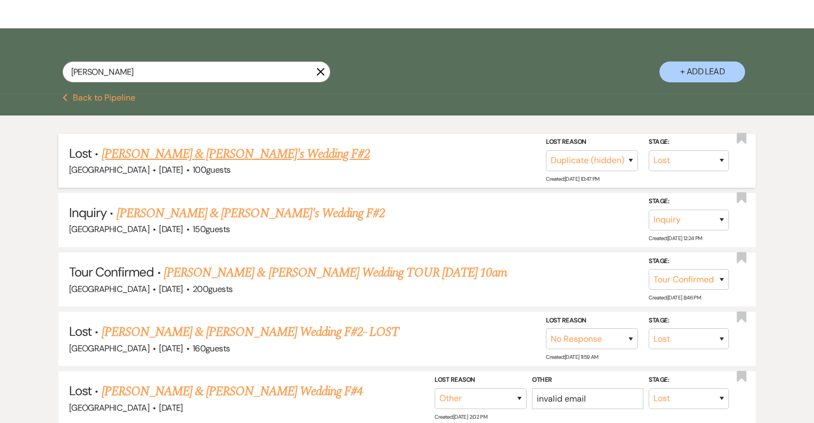
click at [218, 158] on link "[PERSON_NAME] & [PERSON_NAME]'s Wedding F#2" at bounding box center [235, 154] width 269 height 19
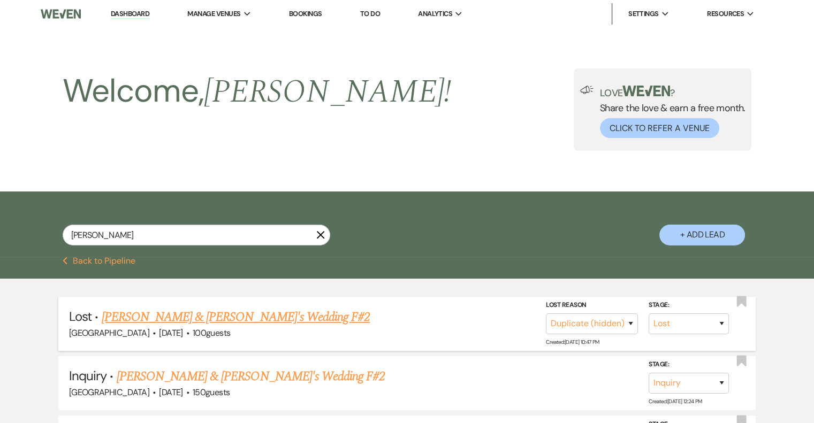
select select "8"
select select "4"
select select "5"
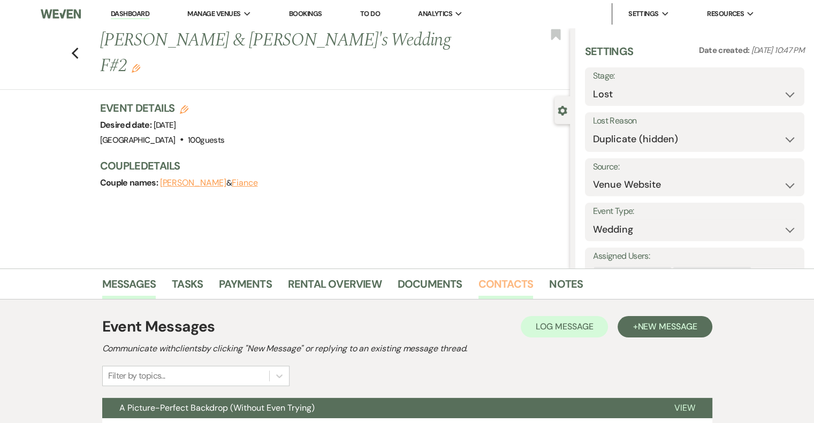
click at [505, 287] on link "Contacts" at bounding box center [506, 288] width 55 height 24
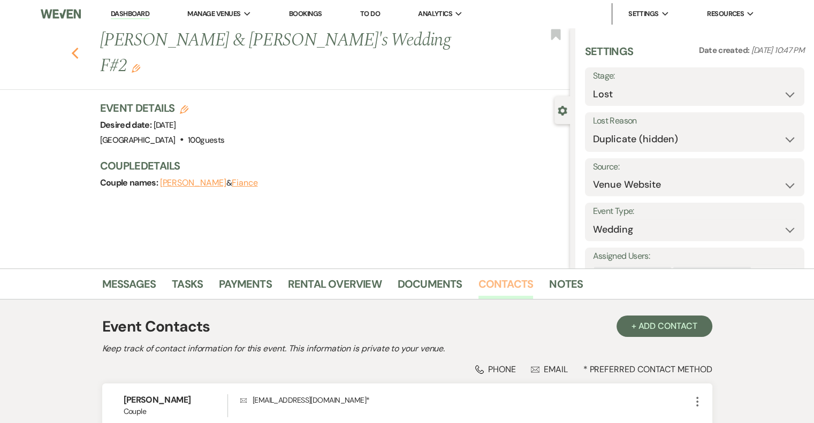
click at [79, 45] on button "Previous" at bounding box center [75, 52] width 8 height 15
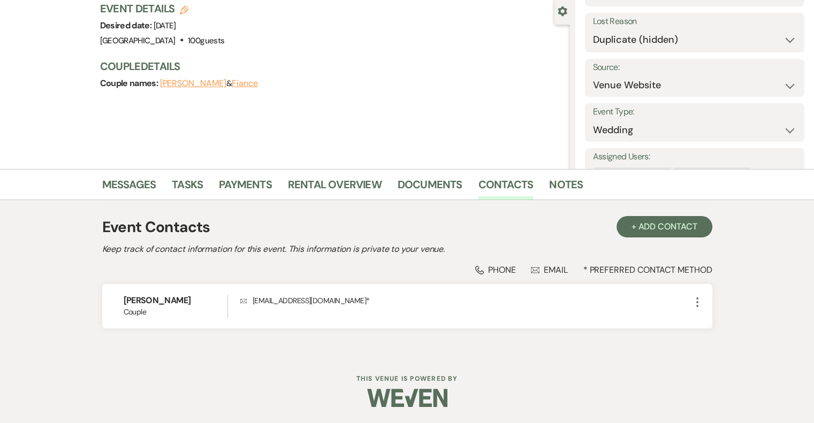
select select "8"
select select "4"
select select "8"
select select "5"
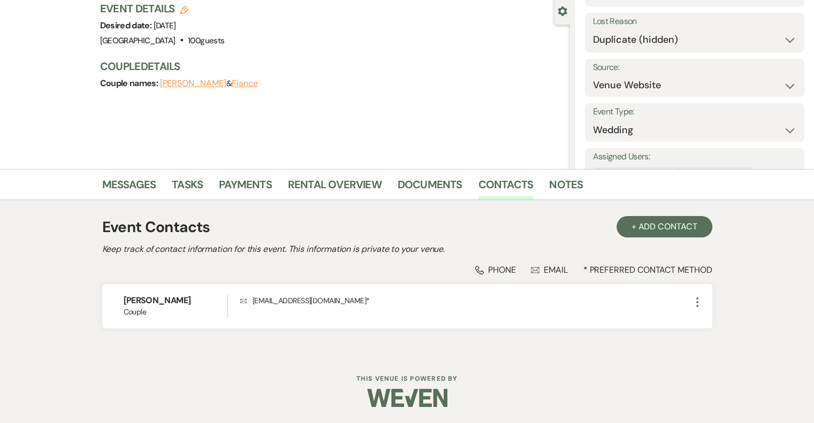
select select "8"
select select "1"
select select "8"
select select "5"
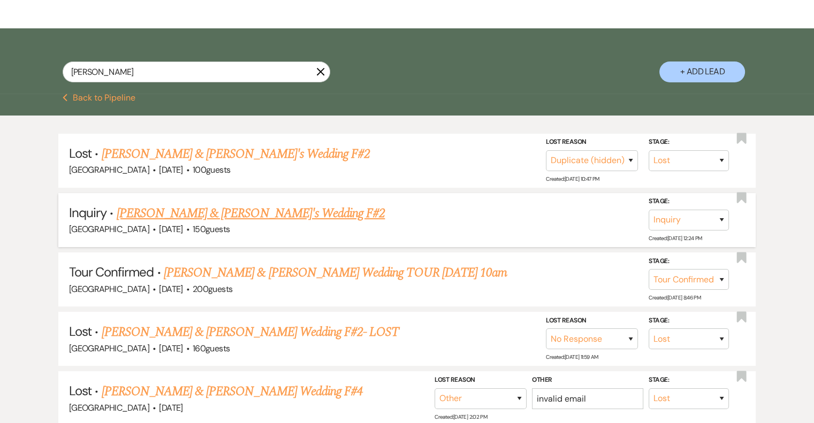
click at [191, 210] on link "[PERSON_NAME] & [PERSON_NAME]'s Wedding F#2" at bounding box center [251, 213] width 269 height 19
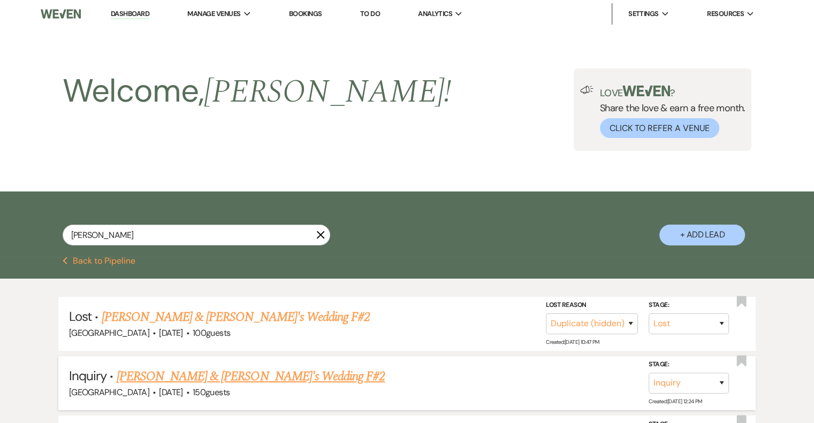
select select "5"
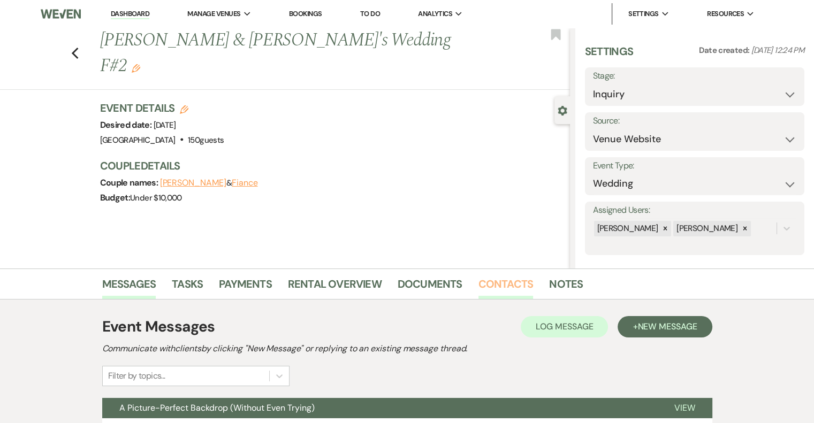
click at [500, 288] on link "Contacts" at bounding box center [506, 288] width 55 height 24
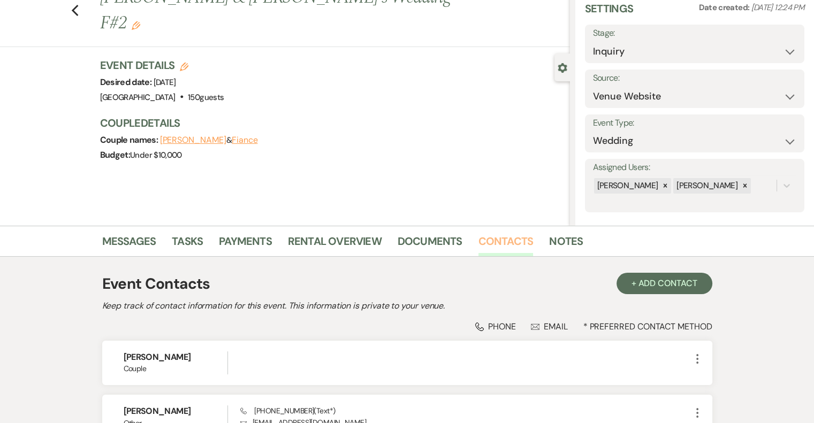
scroll to position [153, 0]
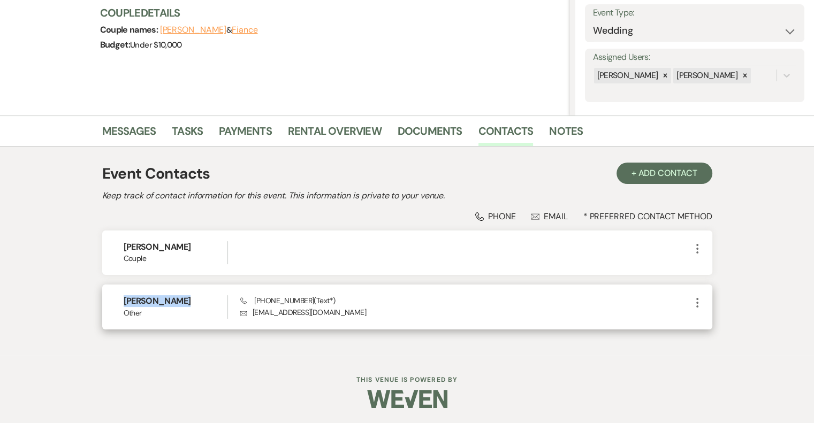
drag, startPoint x: 184, startPoint y: 301, endPoint x: 125, endPoint y: 302, distance: 59.4
click at [125, 302] on h6 "[PERSON_NAME]" at bounding box center [176, 302] width 104 height 12
copy h6 "[PERSON_NAME]"
click at [282, 312] on p "Envelope [EMAIL_ADDRESS][DOMAIN_NAME]" at bounding box center [465, 313] width 450 height 12
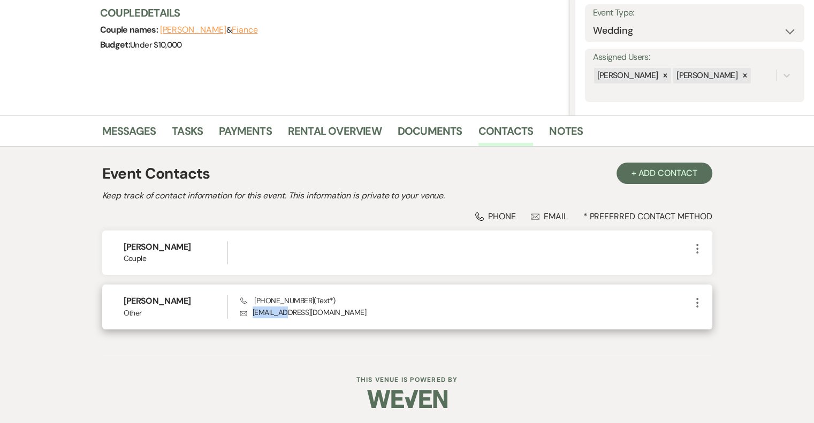
click at [282, 312] on p "Envelope [EMAIL_ADDRESS][DOMAIN_NAME]" at bounding box center [465, 313] width 450 height 12
drag, startPoint x: 309, startPoint y: 299, endPoint x: 255, endPoint y: 299, distance: 54.6
click at [255, 299] on span "Phone [PHONE_NUMBER] (Text*)" at bounding box center [287, 301] width 95 height 10
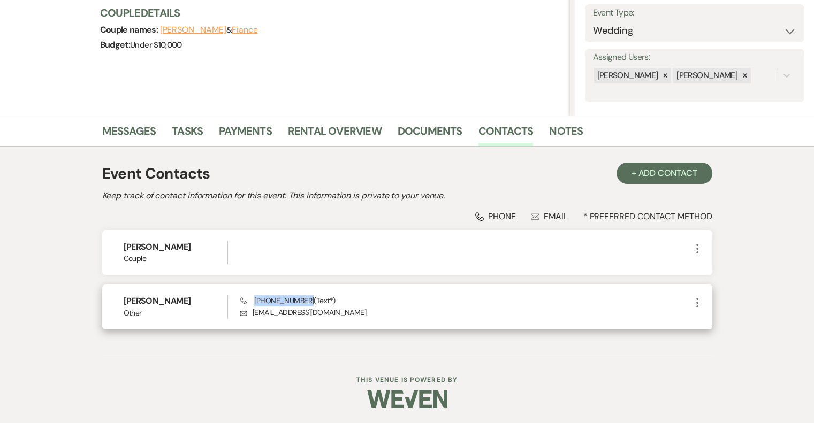
copy span "[PHONE_NUMBER]"
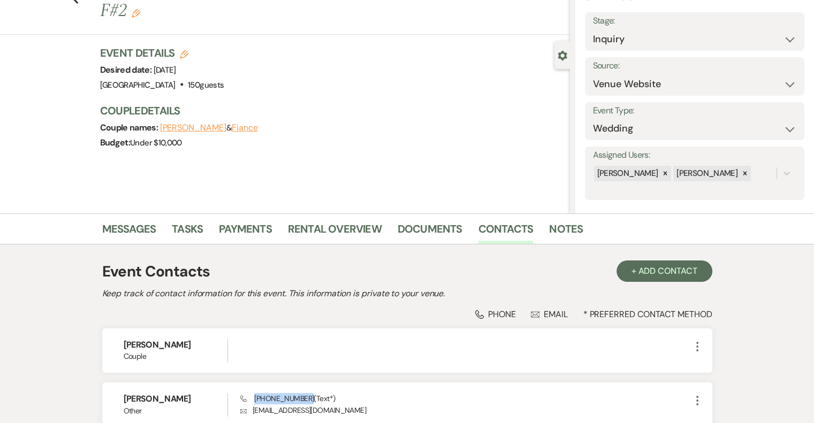
scroll to position [51, 0]
